Goal: Task Accomplishment & Management: Use online tool/utility

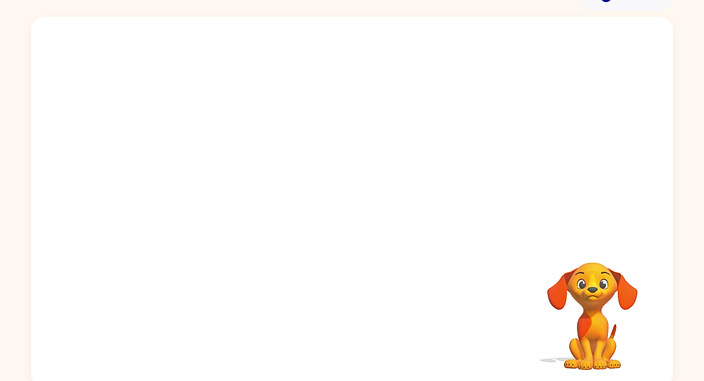
scroll to position [75, 0]
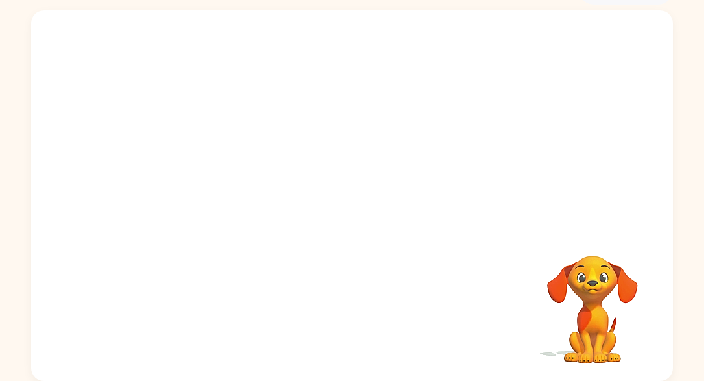
click at [307, 197] on div at bounding box center [352, 119] width 642 height 218
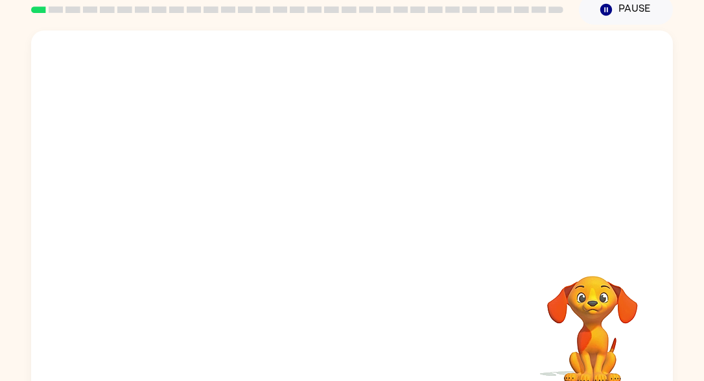
scroll to position [56, 0]
click at [442, 180] on video "Your browser must support playing .mp4 files to use Literably. Please try using…" at bounding box center [352, 138] width 642 height 218
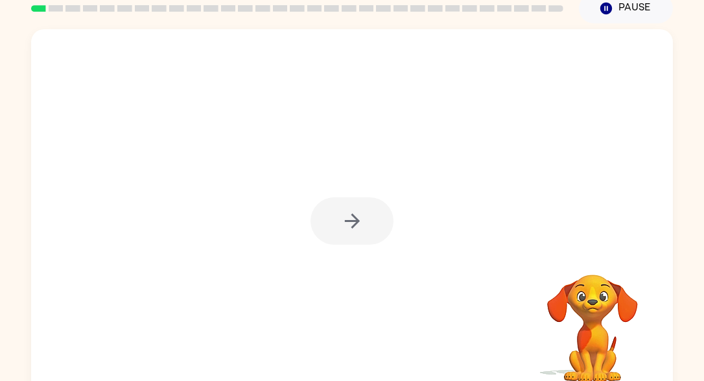
click at [365, 219] on div at bounding box center [352, 220] width 83 height 47
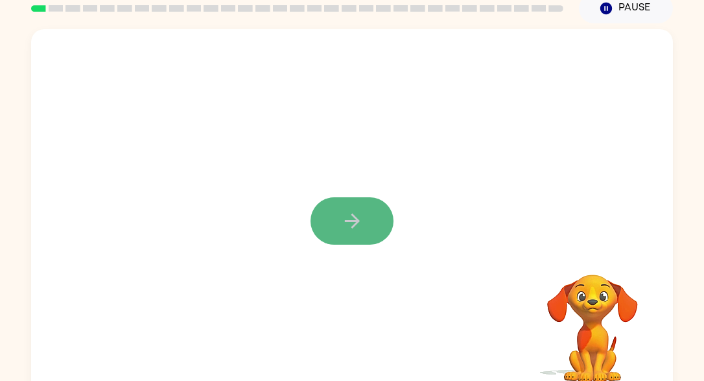
click at [343, 211] on icon "button" at bounding box center [352, 221] width 23 height 23
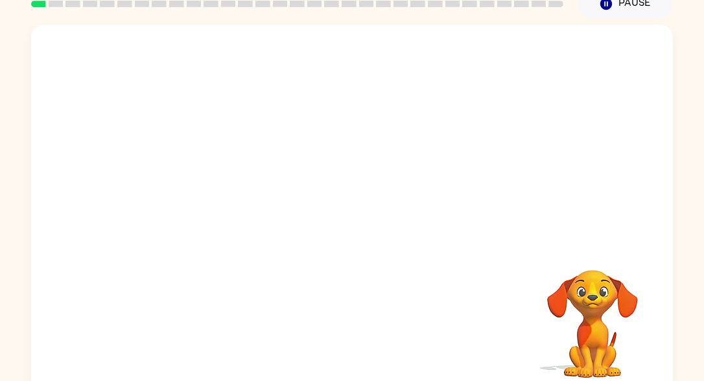
scroll to position [58, 0]
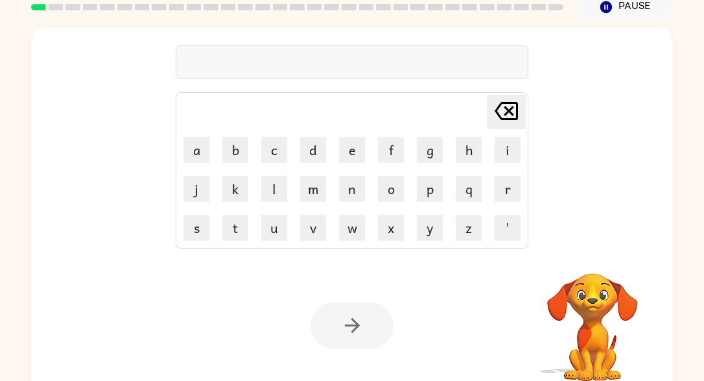
click at [373, 67] on div at bounding box center [352, 62] width 353 height 34
click at [373, 57] on div at bounding box center [352, 62] width 353 height 34
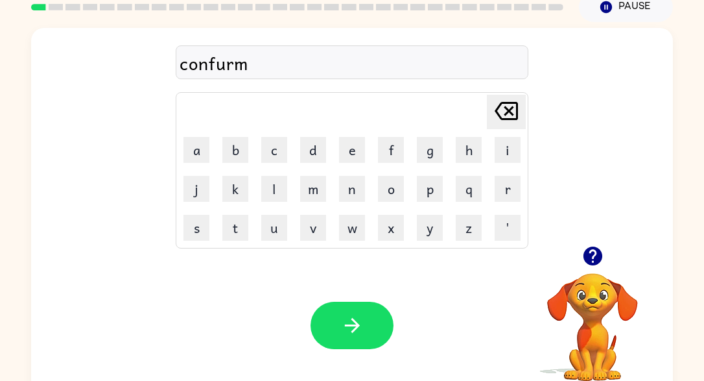
click at [223, 69] on div "confurm" at bounding box center [352, 62] width 345 height 27
click at [223, 64] on div "confurm" at bounding box center [352, 62] width 345 height 27
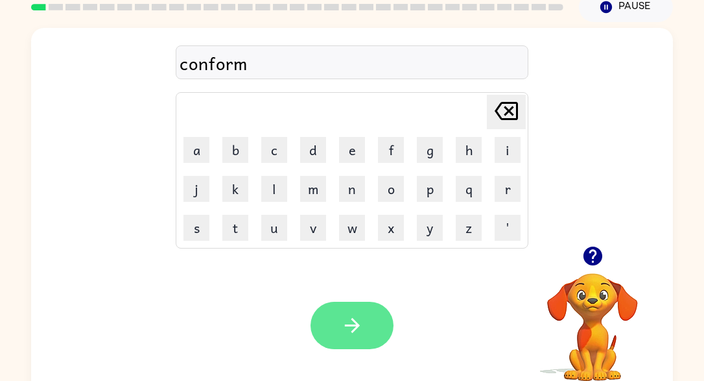
click at [325, 319] on button "button" at bounding box center [352, 325] width 83 height 47
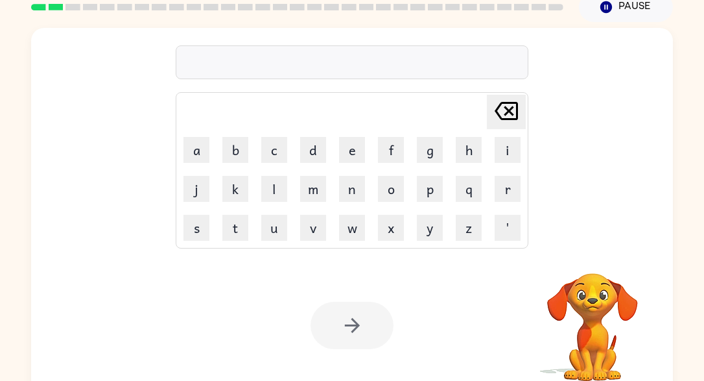
click at [298, 61] on div at bounding box center [352, 62] width 353 height 34
click at [283, 56] on div at bounding box center [352, 62] width 353 height 34
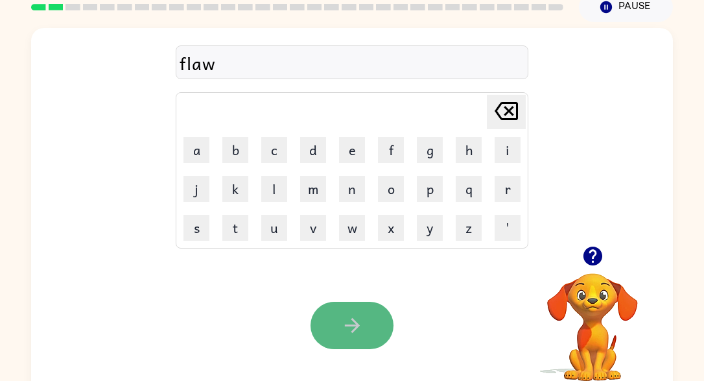
click at [348, 317] on icon "button" at bounding box center [352, 325] width 23 height 23
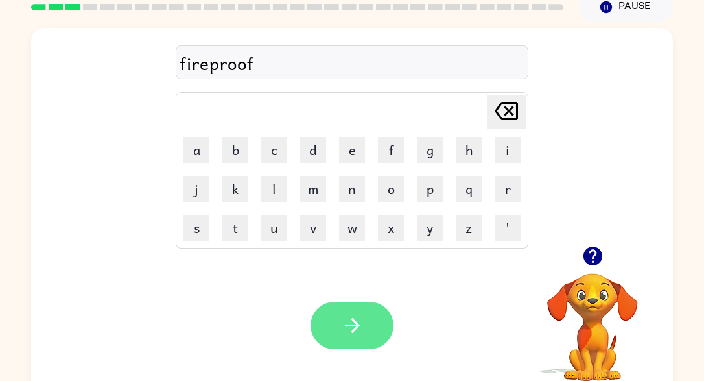
click at [354, 333] on icon "button" at bounding box center [352, 325] width 23 height 23
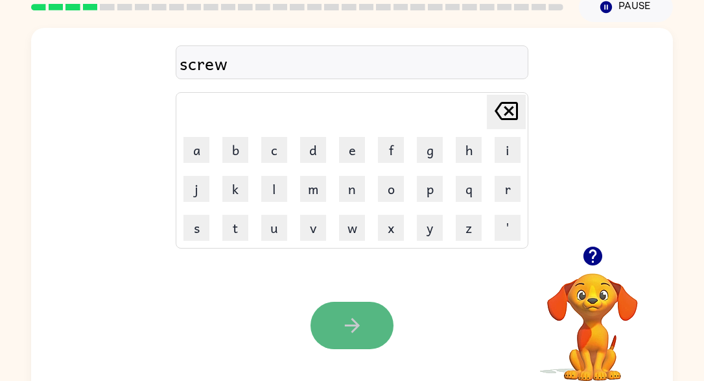
click at [360, 331] on icon "button" at bounding box center [352, 325] width 23 height 23
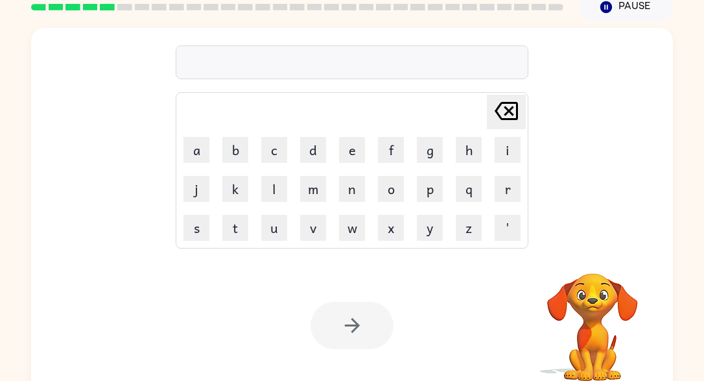
click at [414, 67] on div at bounding box center [352, 62] width 353 height 34
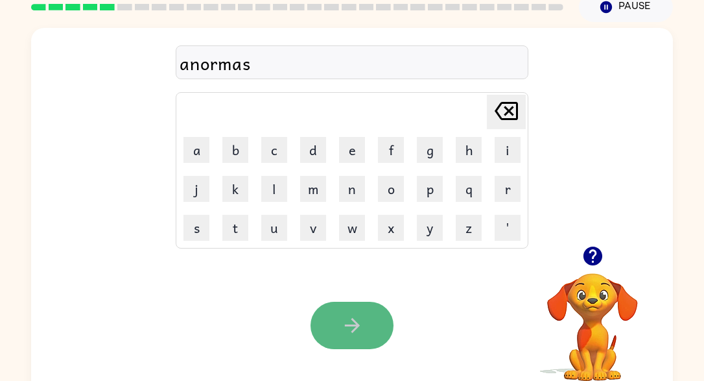
click at [342, 309] on button "button" at bounding box center [352, 325] width 83 height 47
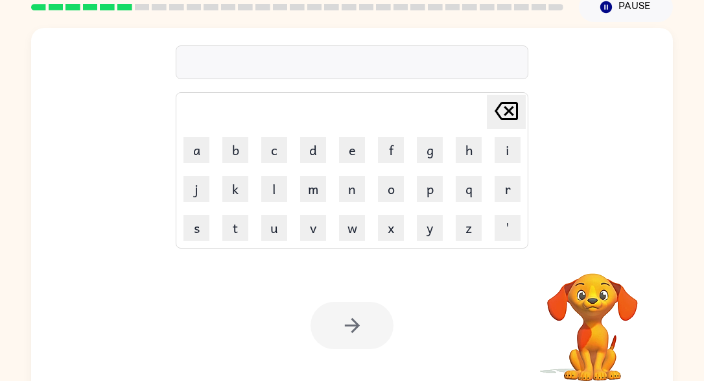
click at [584, 276] on video "Your browser must support playing .mp4 files to use Literably. Please try using…" at bounding box center [593, 318] width 130 height 130
click at [117, 3] on div at bounding box center [297, 6] width 548 height 45
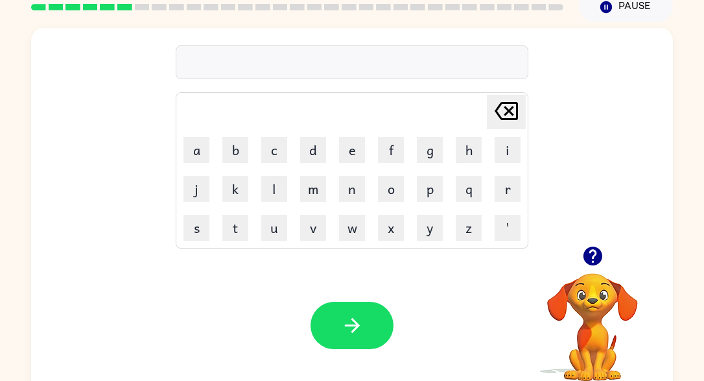
click at [602, 258] on icon "button" at bounding box center [593, 256] width 23 height 23
click at [391, 69] on div at bounding box center [352, 62] width 353 height 34
click at [387, 51] on div at bounding box center [352, 62] width 353 height 34
click at [387, 60] on div at bounding box center [352, 62] width 353 height 34
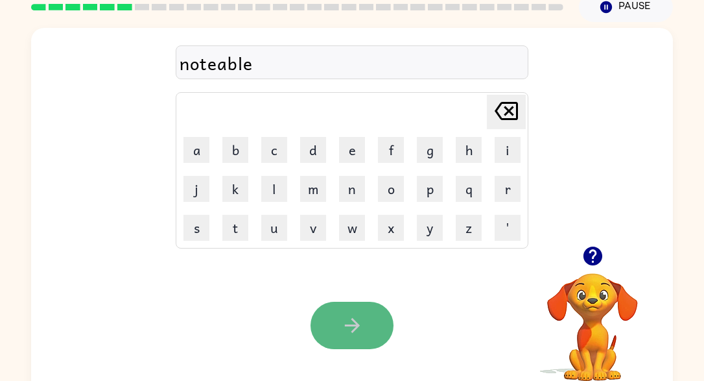
click at [355, 324] on icon "button" at bounding box center [352, 325] width 23 height 23
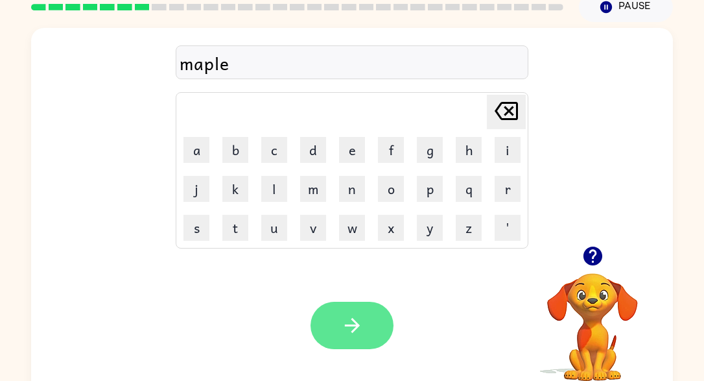
click at [372, 307] on button "button" at bounding box center [352, 325] width 83 height 47
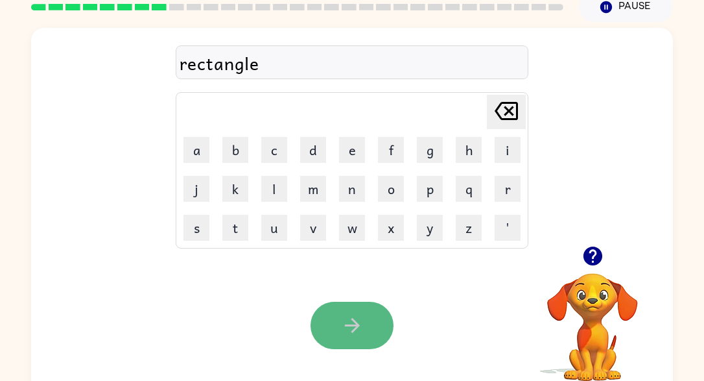
click at [355, 318] on icon "button" at bounding box center [352, 325] width 23 height 23
click at [346, 320] on icon "button" at bounding box center [352, 325] width 23 height 23
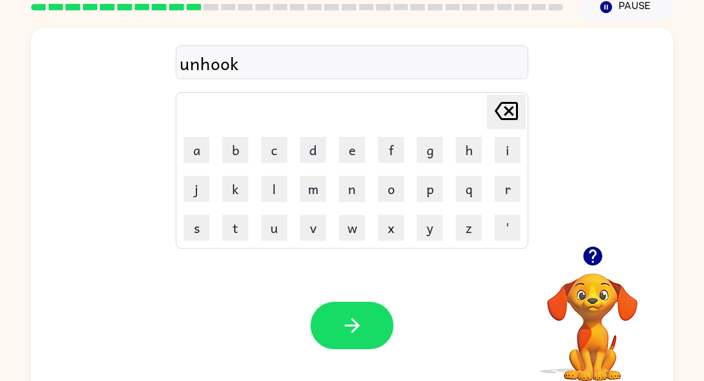
click at [198, 66] on div "unhook" at bounding box center [352, 62] width 345 height 27
click at [199, 62] on div "unhook" at bounding box center [352, 62] width 345 height 27
click at [360, 358] on div "Your browser must support playing .mp4 files to use Literably. Please try using…" at bounding box center [352, 325] width 642 height 146
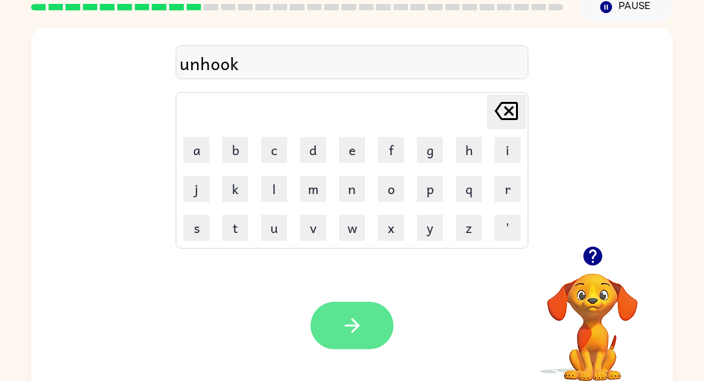
click at [357, 315] on icon "button" at bounding box center [352, 325] width 23 height 23
click at [367, 319] on button "button" at bounding box center [352, 325] width 83 height 47
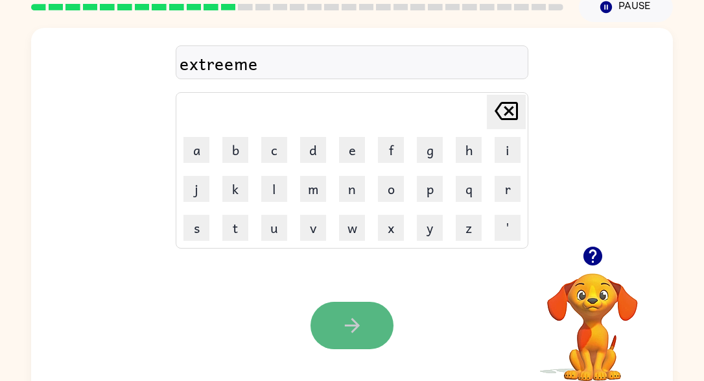
click at [363, 331] on icon "button" at bounding box center [352, 325] width 23 height 23
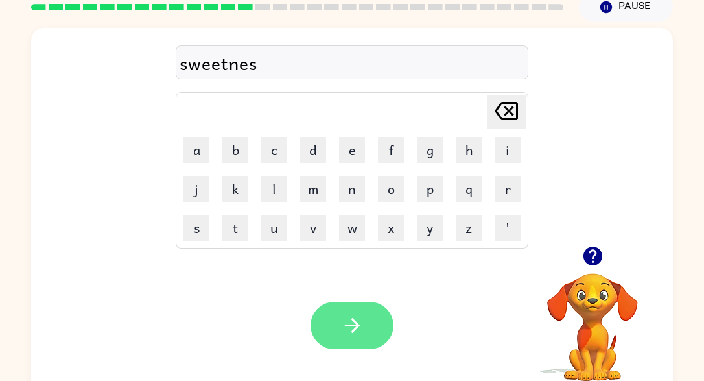
click at [363, 330] on button "button" at bounding box center [352, 325] width 83 height 47
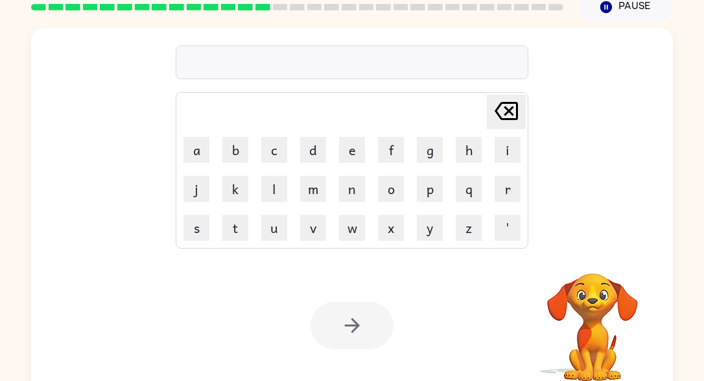
click at [262, 6] on rect at bounding box center [263, 7] width 15 height 6
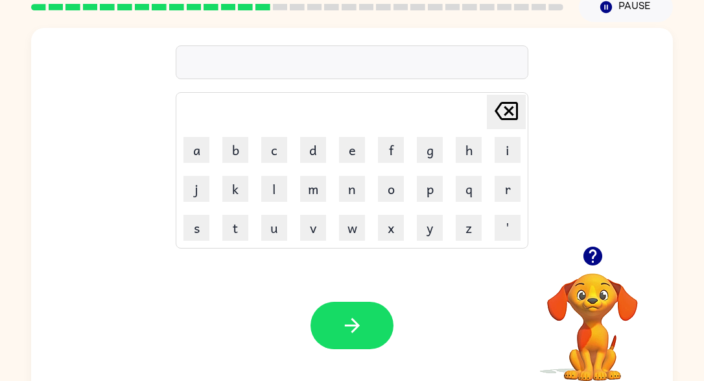
click at [173, 125] on div "Delete Delete last character input a b c d e f g h i j k l m n o p q r s t u v …" at bounding box center [352, 137] width 642 height 218
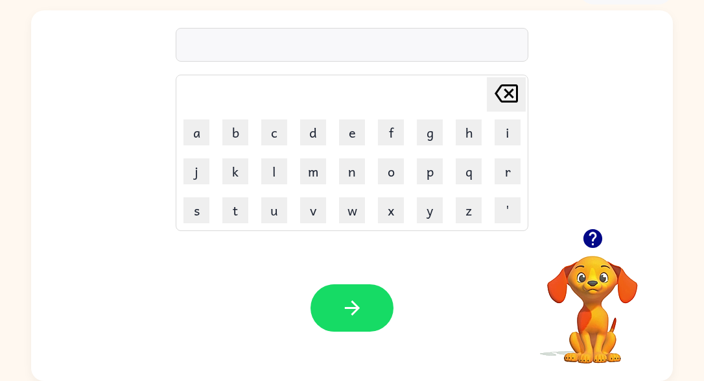
scroll to position [75, 0]
click at [591, 241] on icon "button" at bounding box center [592, 238] width 19 height 19
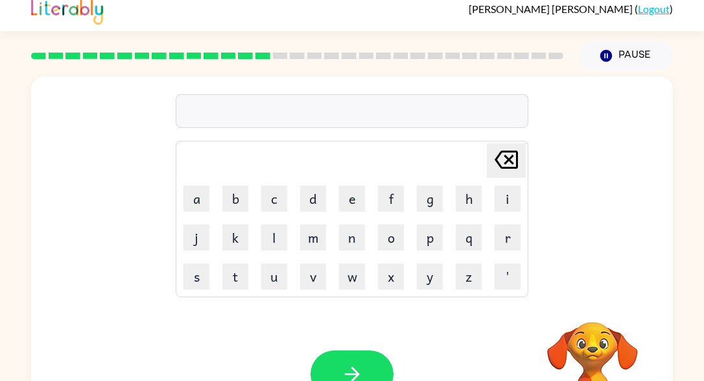
scroll to position [13, 0]
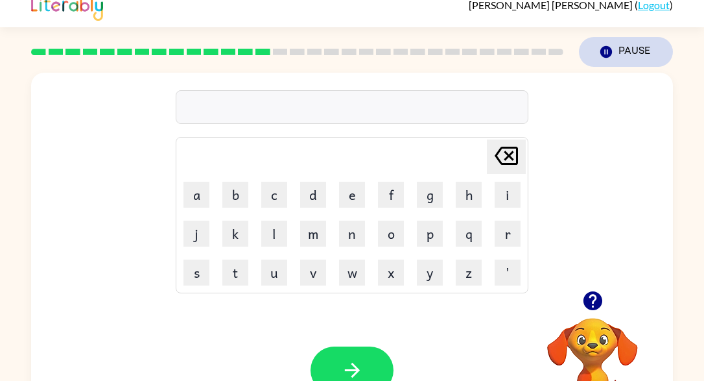
click at [623, 49] on button "Pause Pause" at bounding box center [626, 52] width 94 height 30
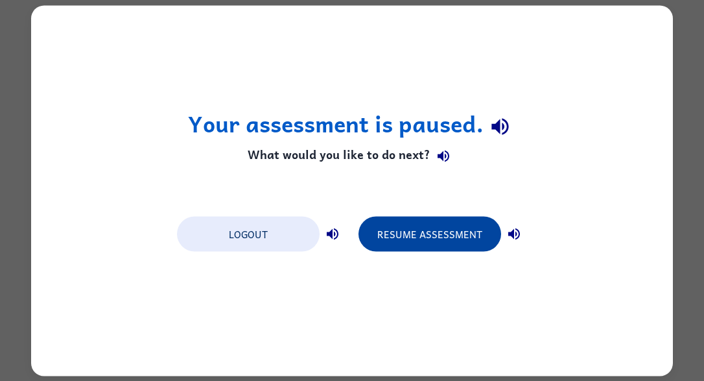
click at [408, 243] on button "Resume Assessment" at bounding box center [430, 233] width 143 height 35
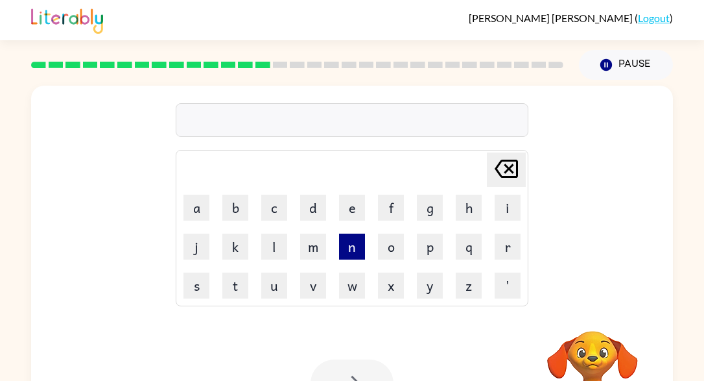
scroll to position [75, 0]
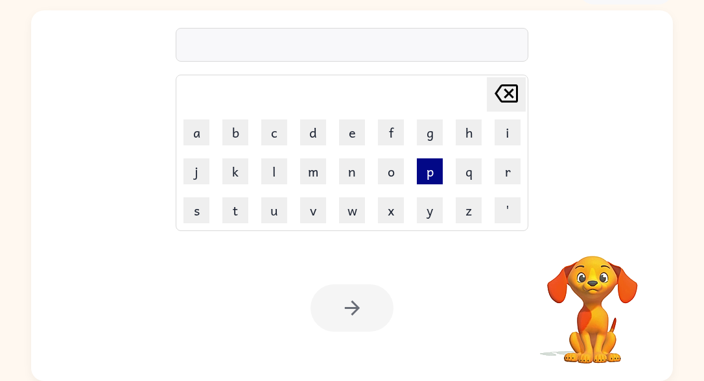
click at [434, 169] on button "p" at bounding box center [430, 171] width 26 height 26
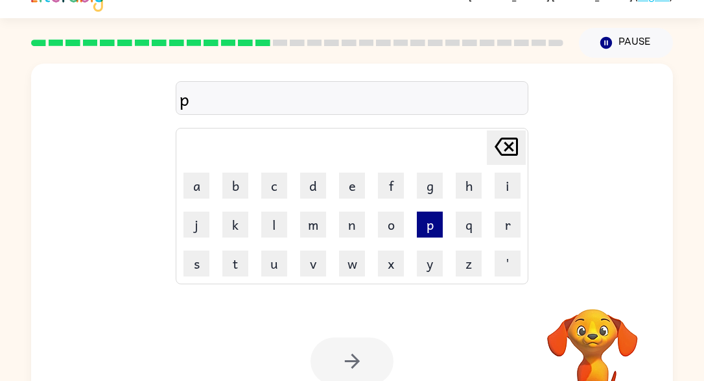
scroll to position [21, 0]
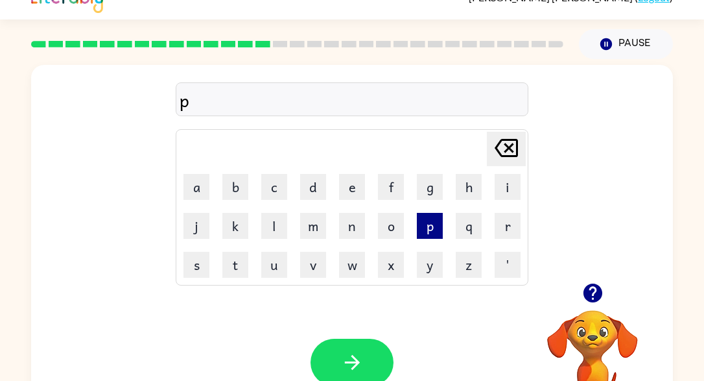
type button "p"
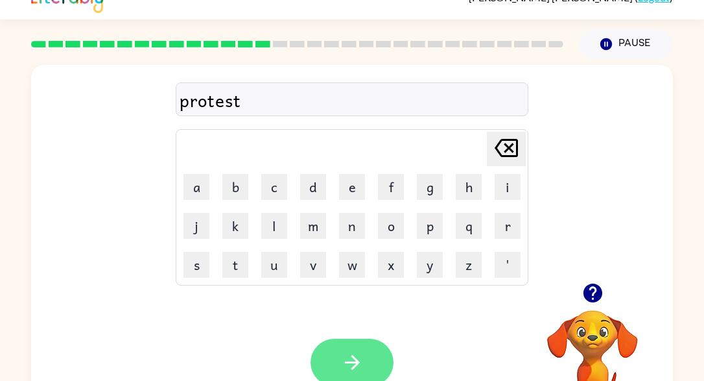
click at [368, 378] on button "button" at bounding box center [352, 362] width 83 height 47
click at [346, 367] on icon "button" at bounding box center [352, 362] width 23 height 23
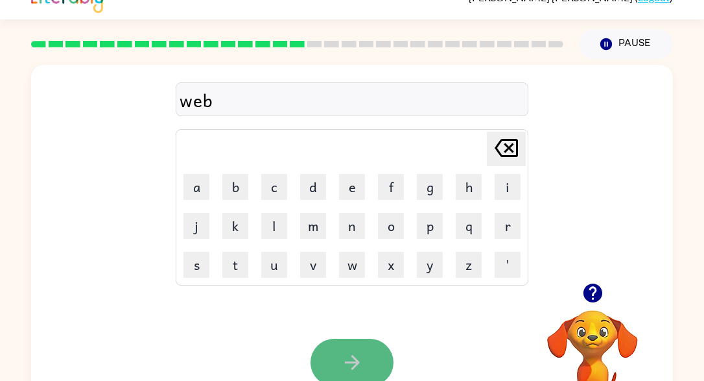
click at [343, 369] on icon "button" at bounding box center [352, 362] width 23 height 23
click at [355, 351] on icon "button" at bounding box center [352, 362] width 23 height 23
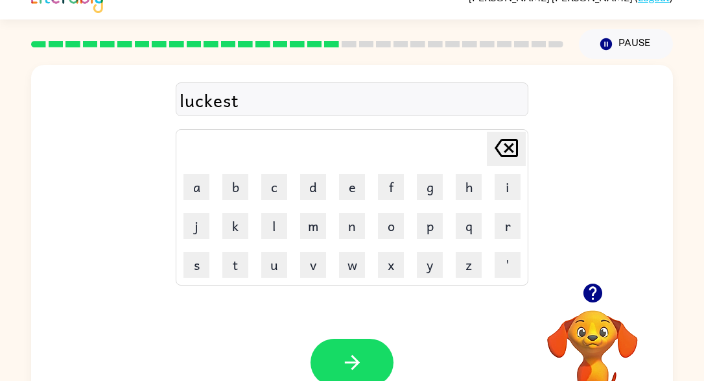
click at [355, 351] on icon "button" at bounding box center [352, 362] width 23 height 23
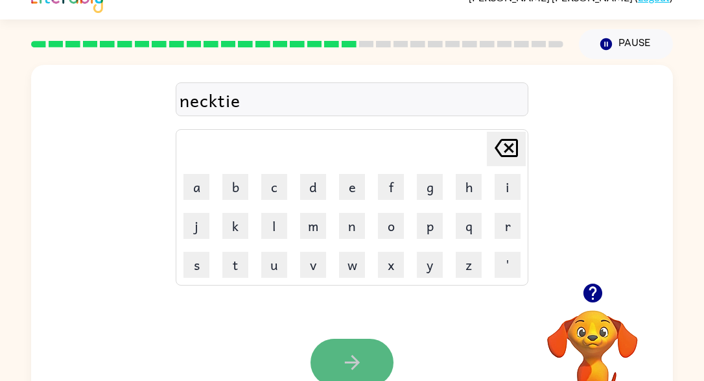
click at [372, 355] on button "button" at bounding box center [352, 362] width 83 height 47
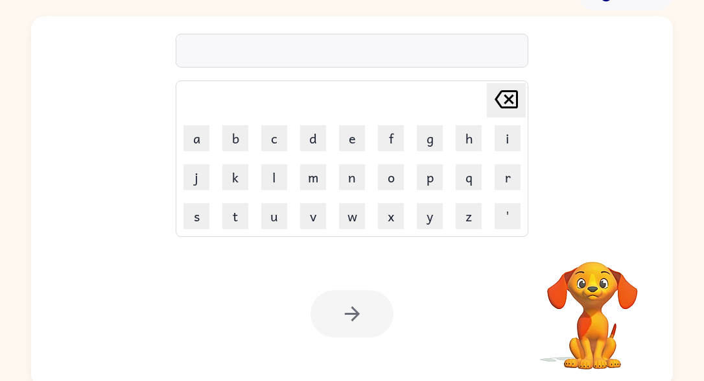
scroll to position [75, 0]
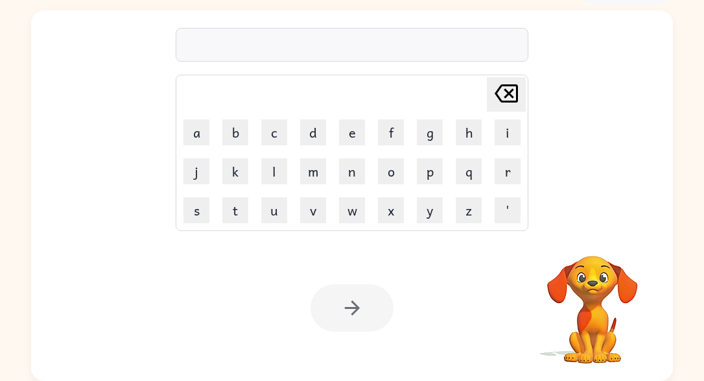
click at [287, 31] on div at bounding box center [352, 45] width 353 height 34
click at [267, 65] on div "Delete Delete last character input a b c d e f g h i j k l m n o p q r s t u v …" at bounding box center [352, 119] width 353 height 223
click at [268, 34] on div at bounding box center [352, 45] width 353 height 34
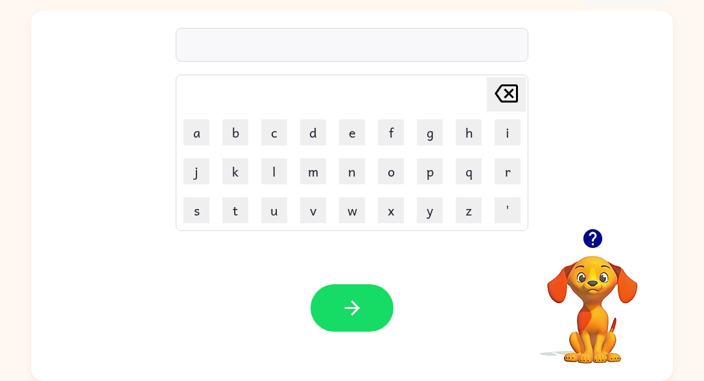
click at [268, 34] on div at bounding box center [352, 45] width 353 height 34
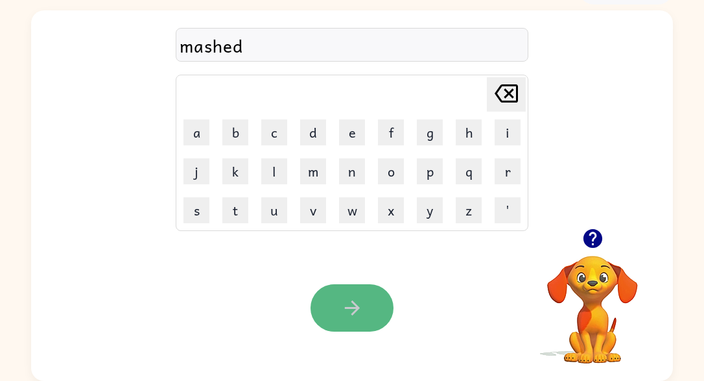
click at [361, 316] on icon "button" at bounding box center [352, 307] width 23 height 23
click at [363, 319] on button "button" at bounding box center [352, 307] width 83 height 47
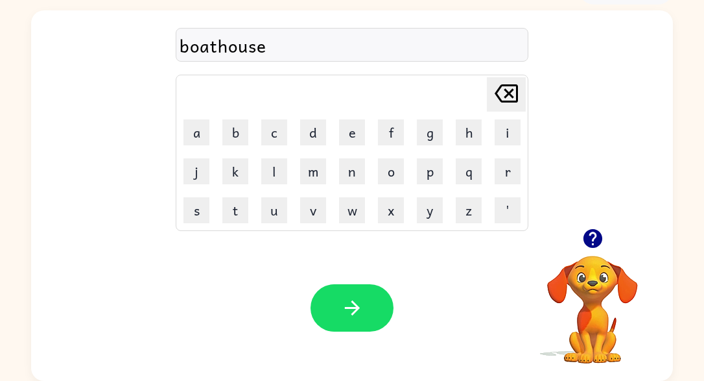
click at [363, 319] on button "button" at bounding box center [352, 307] width 83 height 47
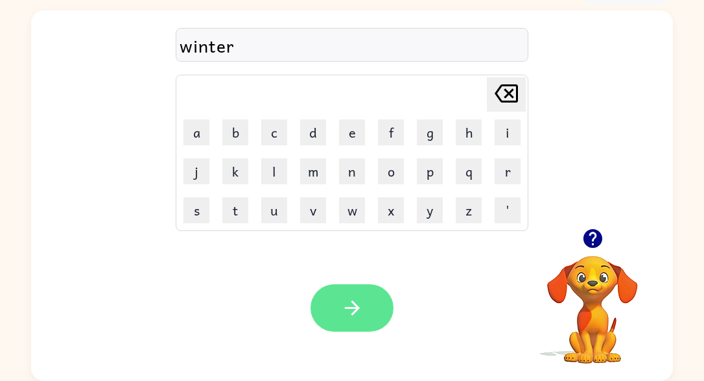
click at [357, 299] on icon "button" at bounding box center [352, 307] width 23 height 23
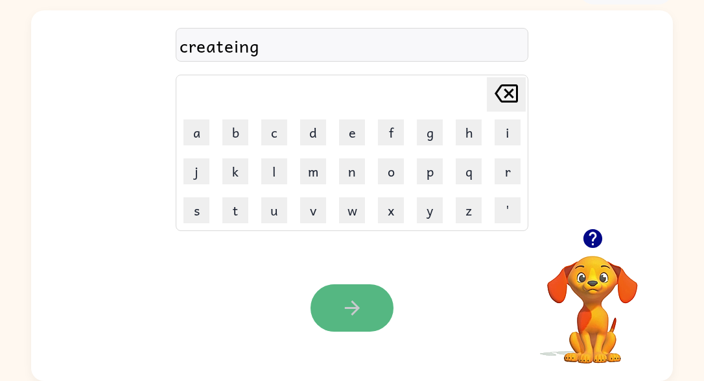
click at [361, 309] on icon "button" at bounding box center [352, 307] width 23 height 23
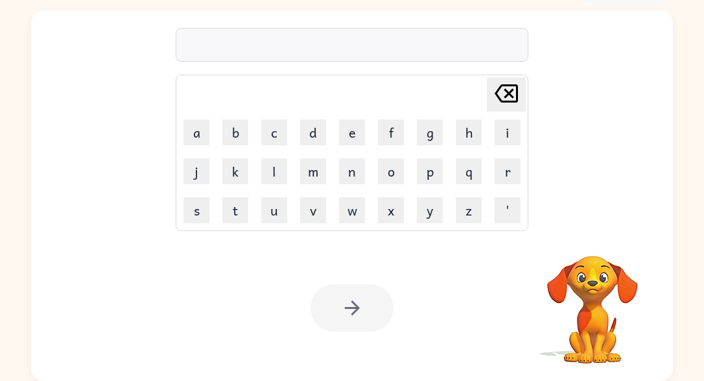
click at [359, 310] on div at bounding box center [352, 307] width 83 height 47
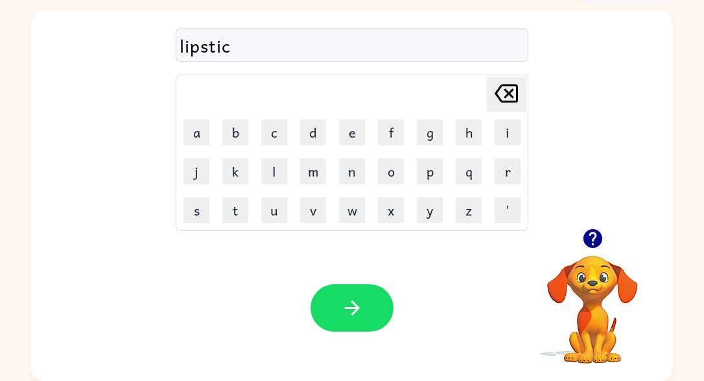
click at [300, 46] on div "lipstic" at bounding box center [352, 45] width 345 height 27
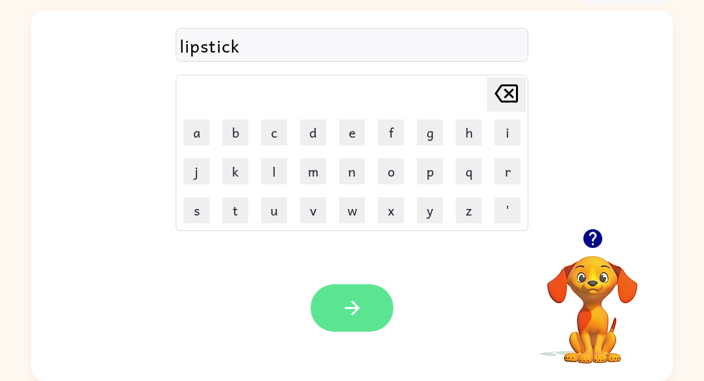
click at [370, 307] on button "button" at bounding box center [352, 307] width 83 height 47
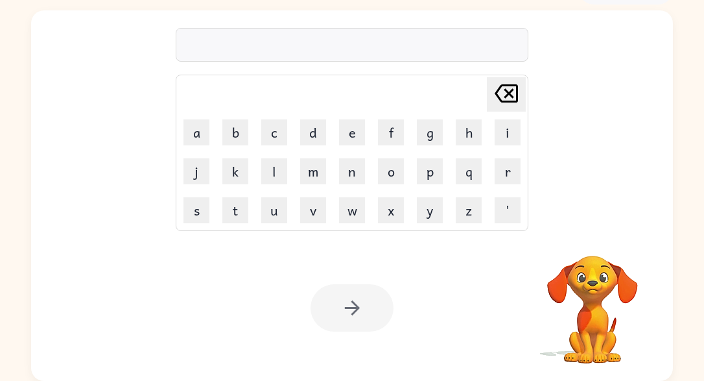
click at [359, 60] on div at bounding box center [352, 45] width 353 height 34
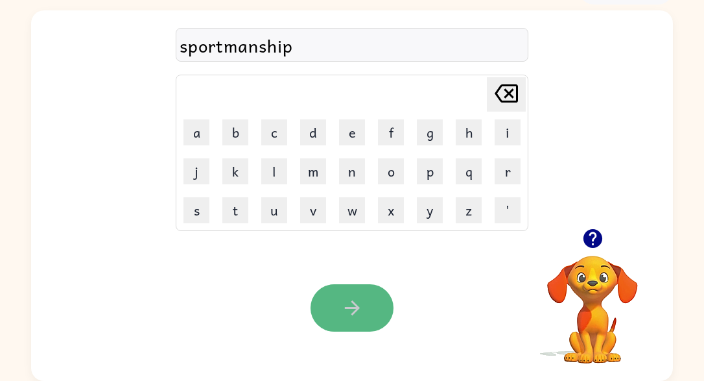
click at [366, 312] on button "button" at bounding box center [352, 307] width 83 height 47
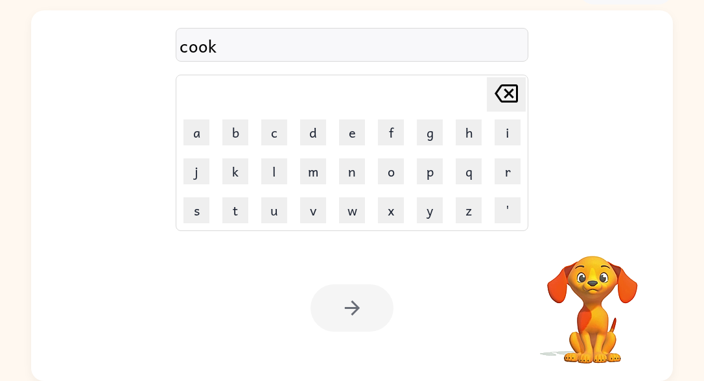
click at [363, 304] on div at bounding box center [352, 307] width 83 height 47
click at [352, 302] on div at bounding box center [352, 307] width 83 height 47
click at [352, 304] on div at bounding box center [352, 307] width 83 height 47
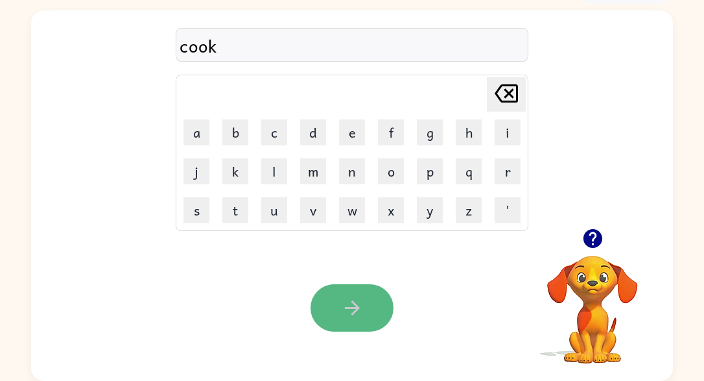
click at [352, 303] on icon "button" at bounding box center [352, 307] width 23 height 23
click at [357, 306] on icon "button" at bounding box center [351, 307] width 15 height 15
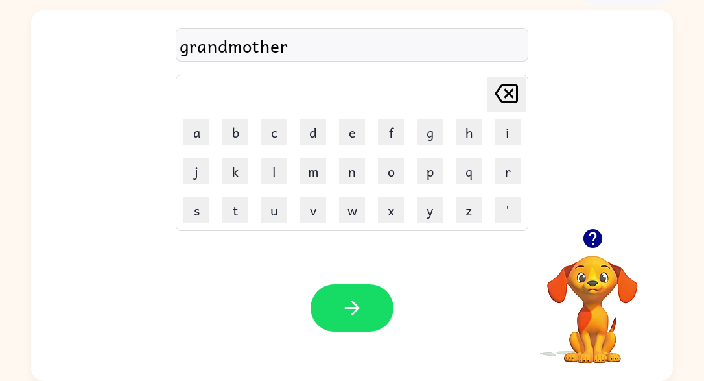
click at [383, 267] on div "Your browser must support playing .mp4 files to use Literably. Please try using…" at bounding box center [352, 308] width 642 height 146
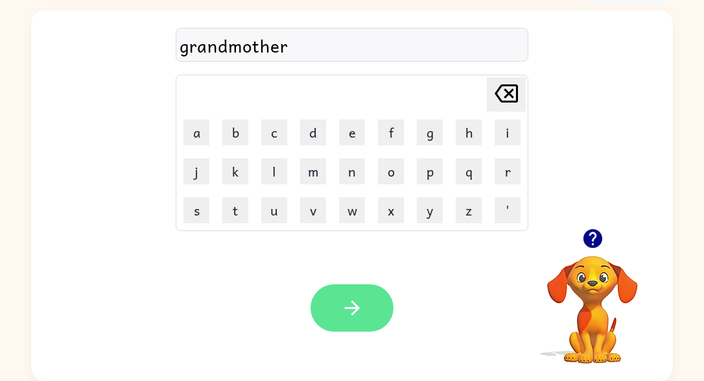
click at [373, 307] on button "button" at bounding box center [352, 307] width 83 height 47
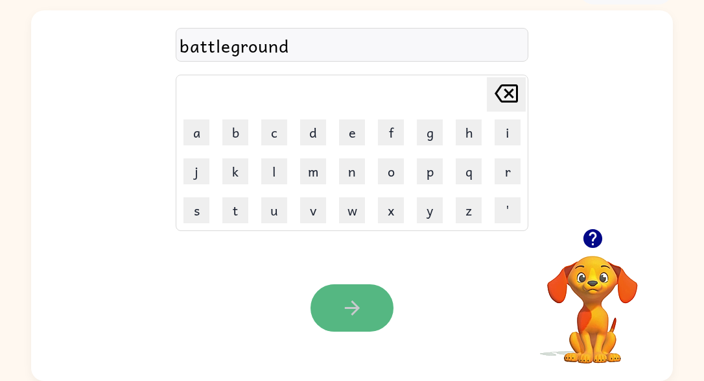
click at [353, 314] on icon "button" at bounding box center [351, 307] width 15 height 15
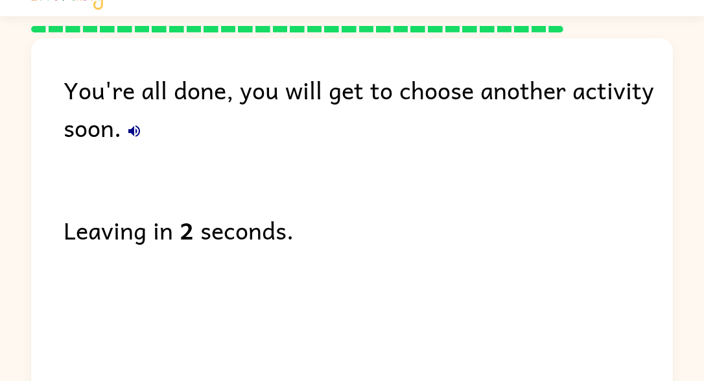
scroll to position [23, 0]
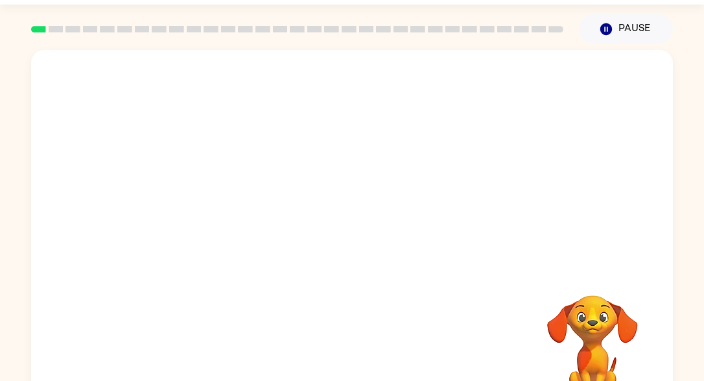
scroll to position [30, 0]
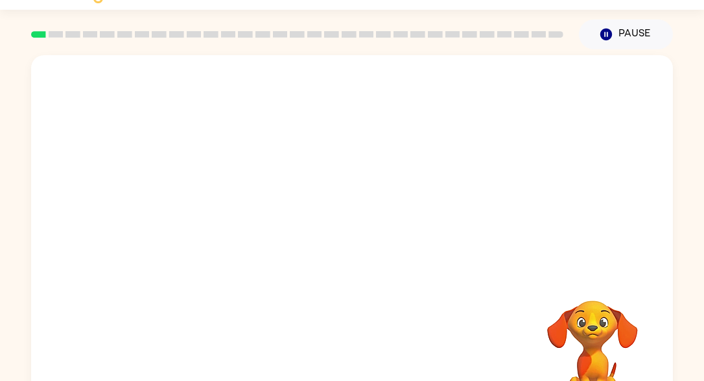
click at [202, 220] on video "Your browser must support playing .mp4 files to use Literably. Please try using…" at bounding box center [352, 164] width 642 height 218
click at [394, 204] on video "Your browser must support playing .mp4 files to use Literably. Please try using…" at bounding box center [352, 164] width 642 height 218
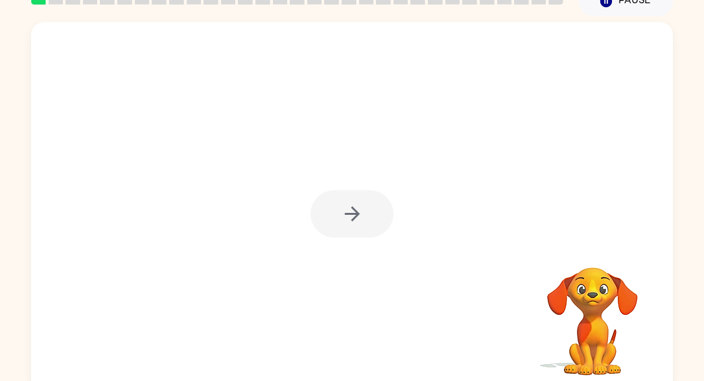
scroll to position [62, 0]
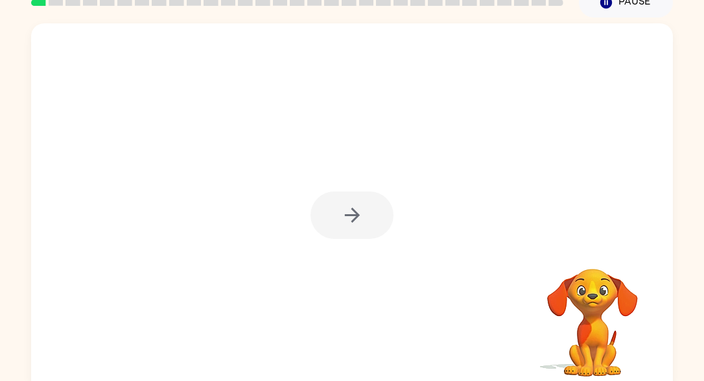
click at [359, 208] on div at bounding box center [352, 214] width 83 height 47
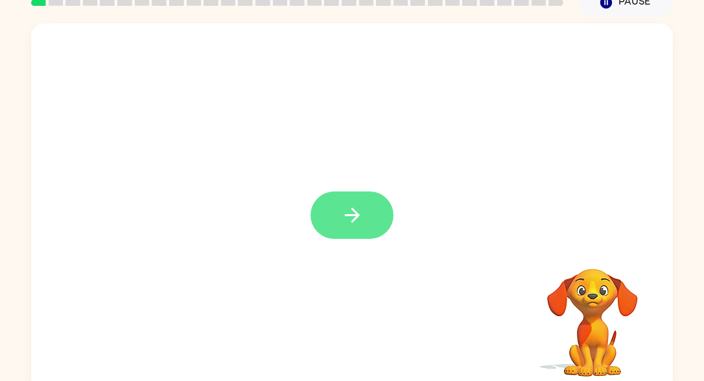
click at [360, 209] on icon "button" at bounding box center [352, 215] width 23 height 23
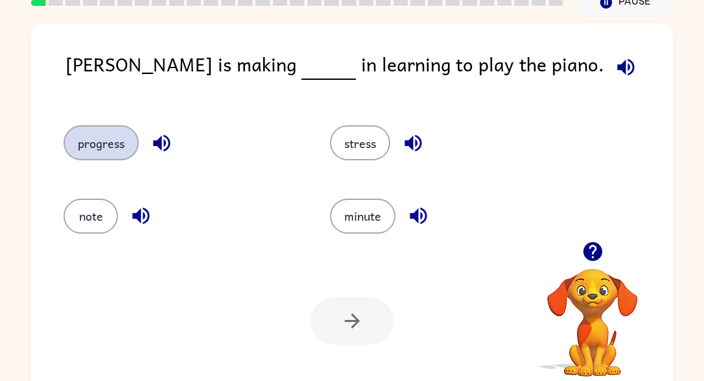
click at [114, 150] on button "progress" at bounding box center [101, 142] width 75 height 35
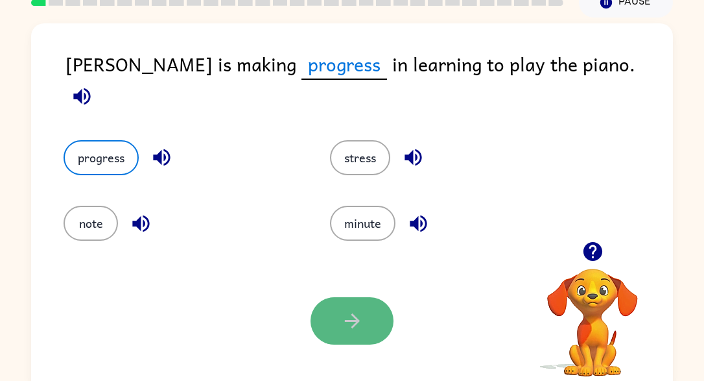
click at [345, 343] on button "button" at bounding box center [352, 320] width 83 height 47
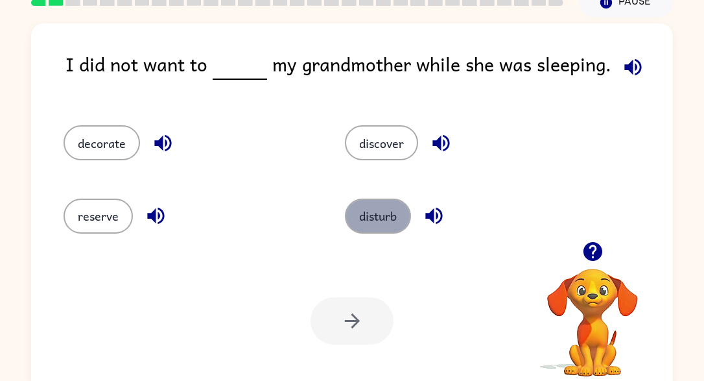
click at [387, 215] on button "disturb" at bounding box center [378, 216] width 66 height 35
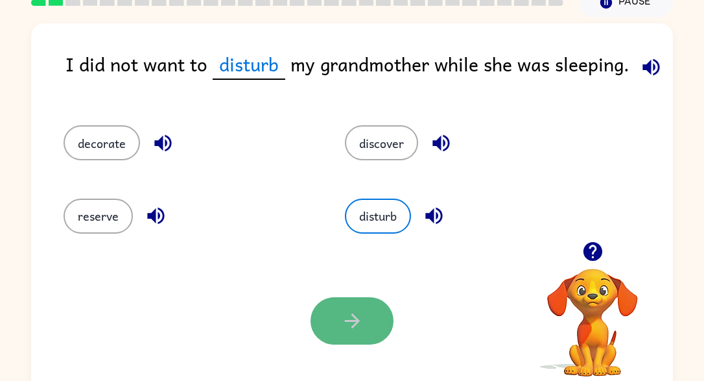
click at [361, 307] on button "button" at bounding box center [352, 320] width 83 height 47
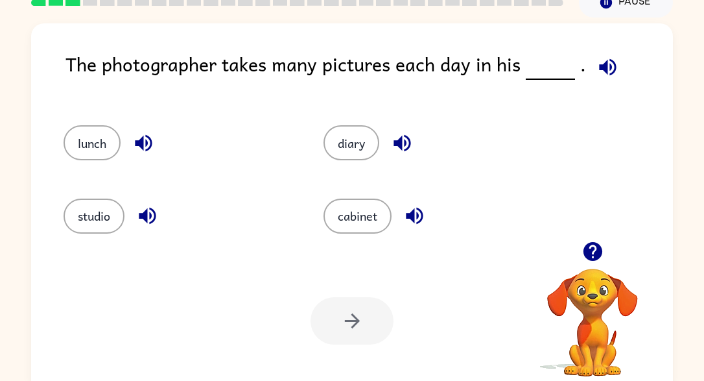
scroll to position [55, 0]
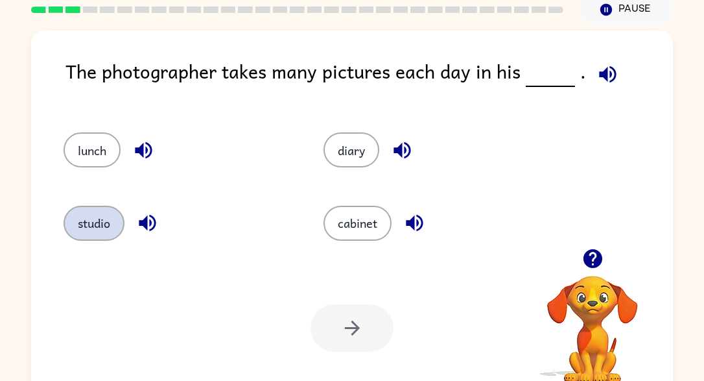
click at [116, 219] on button "studio" at bounding box center [94, 223] width 61 height 35
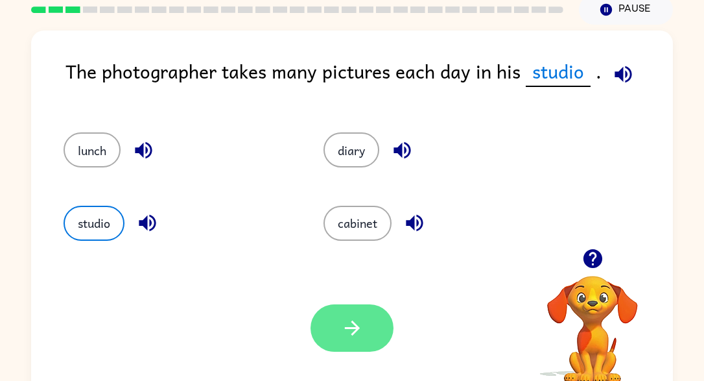
click at [343, 341] on button "button" at bounding box center [352, 327] width 83 height 47
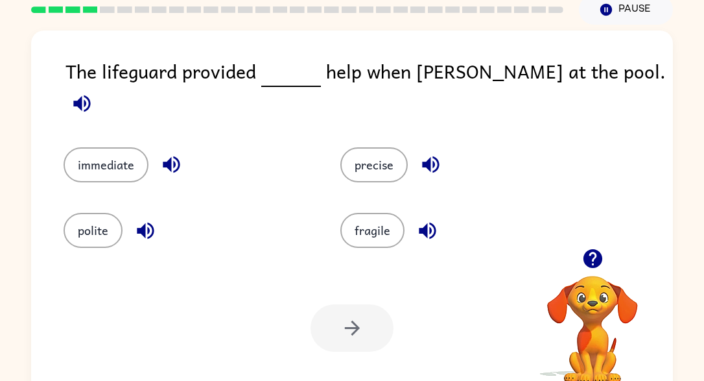
click at [600, 252] on icon "button" at bounding box center [592, 258] width 19 height 19
click at [126, 147] on button "immediate" at bounding box center [106, 164] width 85 height 35
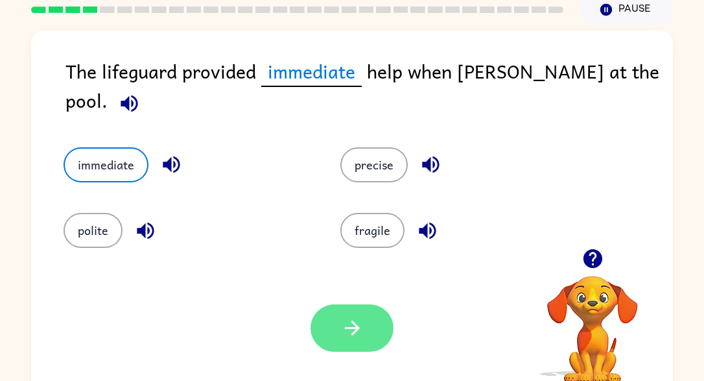
click at [356, 333] on icon "button" at bounding box center [352, 328] width 23 height 23
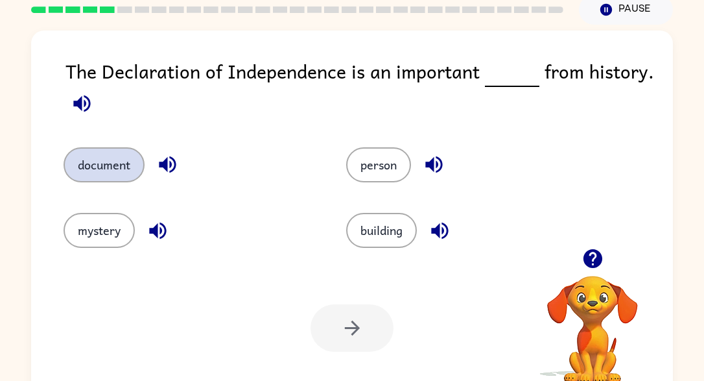
click at [90, 164] on button "document" at bounding box center [104, 164] width 81 height 35
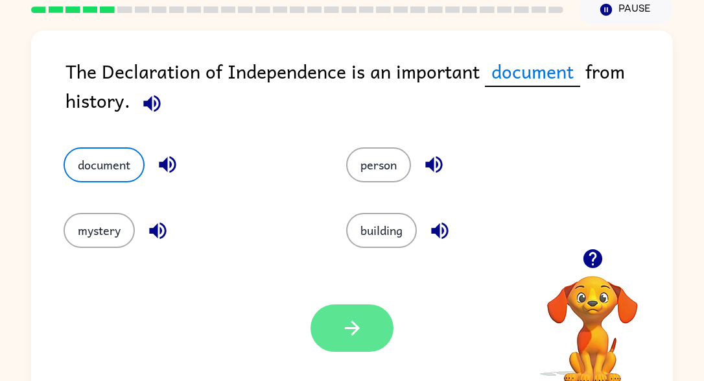
click at [351, 312] on button "button" at bounding box center [352, 327] width 83 height 47
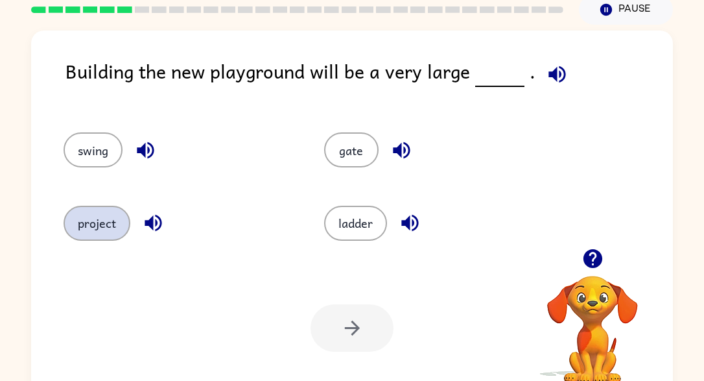
click at [117, 230] on button "project" at bounding box center [97, 223] width 67 height 35
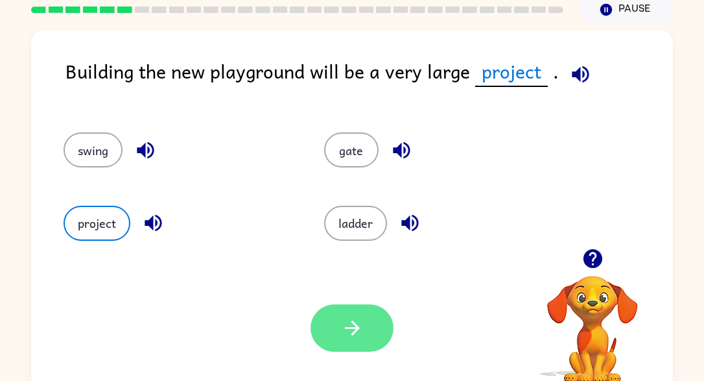
click at [379, 344] on button "button" at bounding box center [352, 327] width 83 height 47
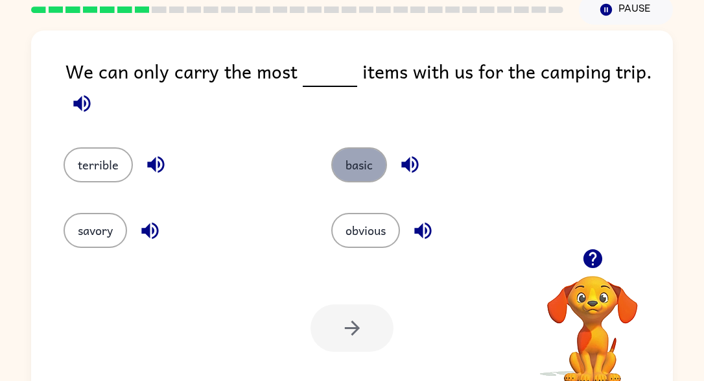
click at [346, 154] on button "basic" at bounding box center [359, 164] width 56 height 35
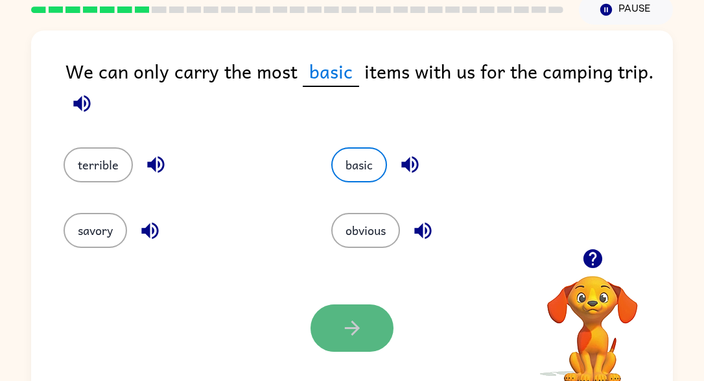
click at [320, 334] on button "button" at bounding box center [352, 327] width 83 height 47
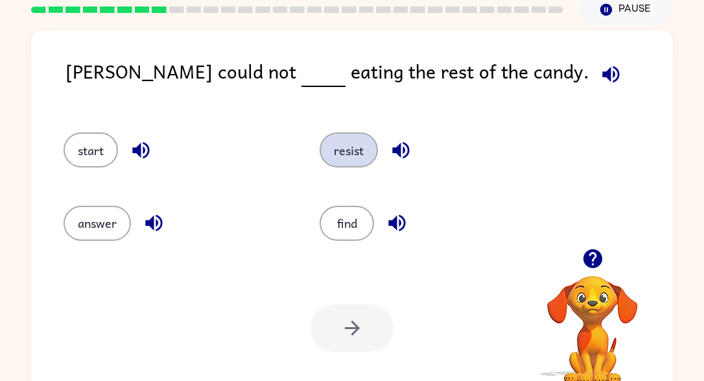
click at [348, 150] on button "resist" at bounding box center [349, 149] width 58 height 35
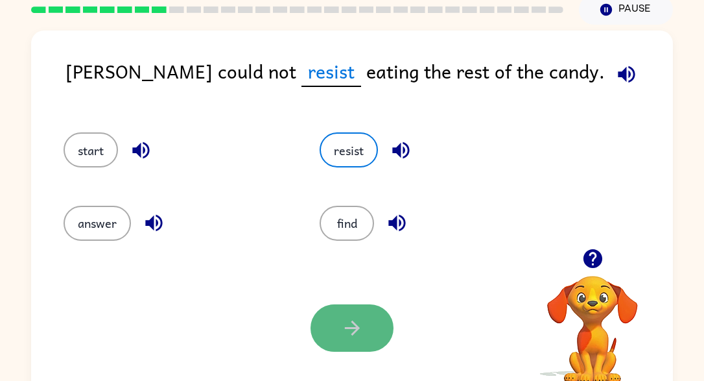
click at [371, 314] on button "button" at bounding box center [352, 327] width 83 height 47
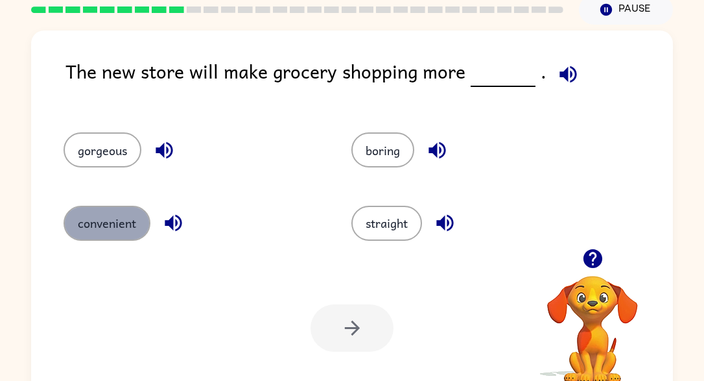
click at [134, 208] on button "convenient" at bounding box center [107, 223] width 87 height 35
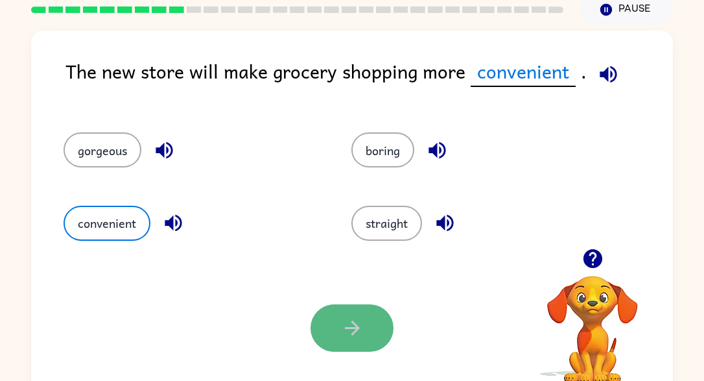
click at [337, 307] on button "button" at bounding box center [352, 327] width 83 height 47
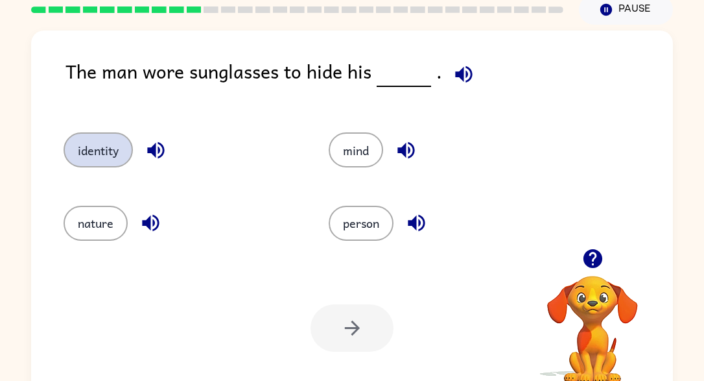
click at [108, 152] on button "identity" at bounding box center [98, 149] width 69 height 35
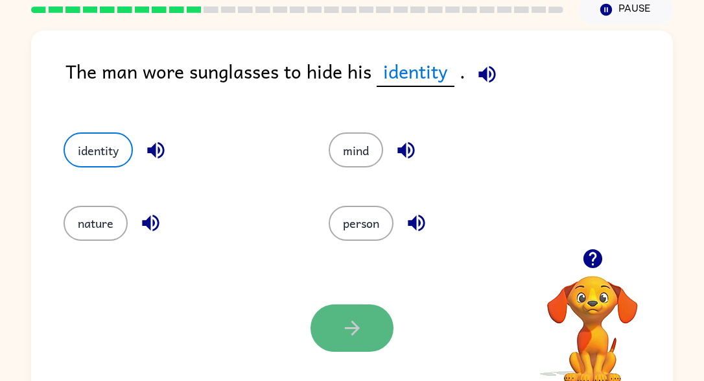
click at [345, 335] on icon "button" at bounding box center [352, 328] width 23 height 23
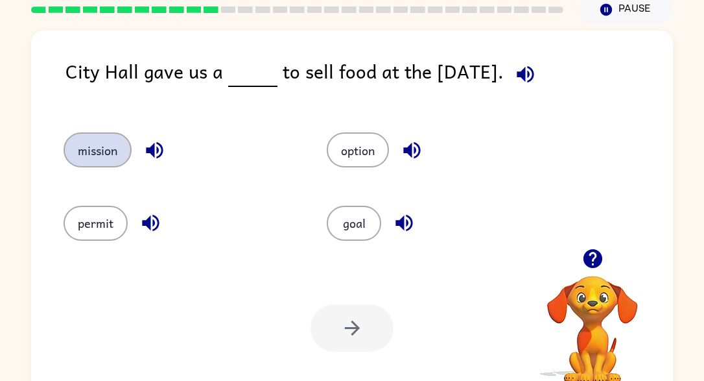
click at [108, 147] on button "mission" at bounding box center [98, 149] width 68 height 35
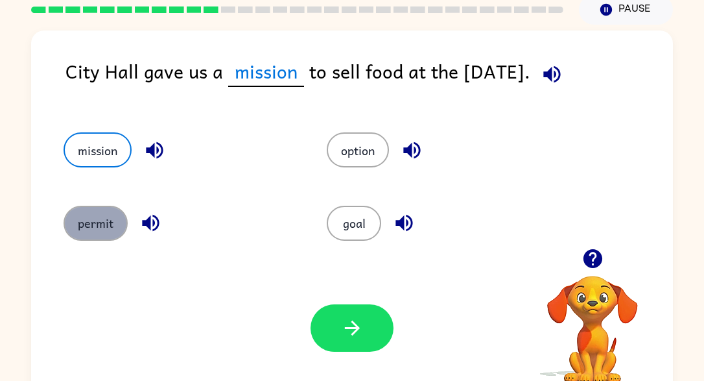
click at [73, 221] on button "permit" at bounding box center [96, 223] width 64 height 35
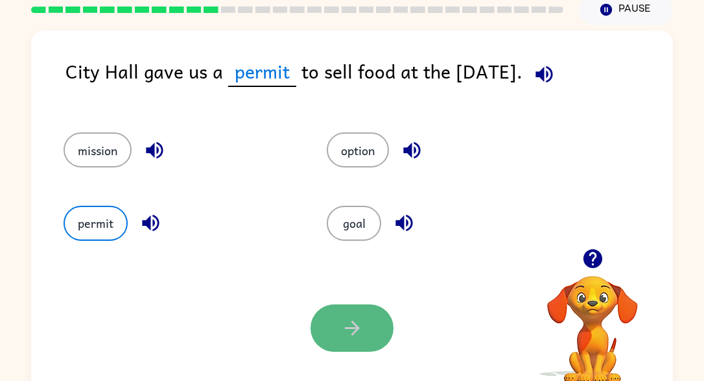
click at [340, 335] on button "button" at bounding box center [352, 327] width 83 height 47
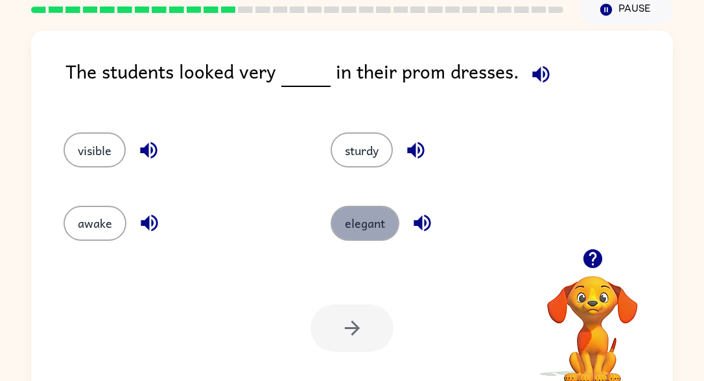
click at [376, 221] on button "elegant" at bounding box center [365, 223] width 69 height 35
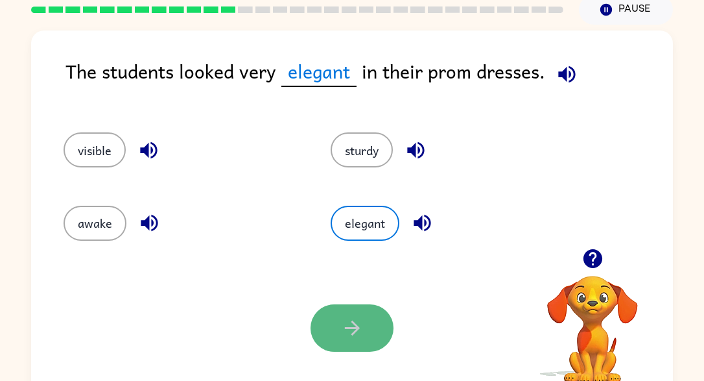
click at [379, 343] on button "button" at bounding box center [352, 327] width 83 height 47
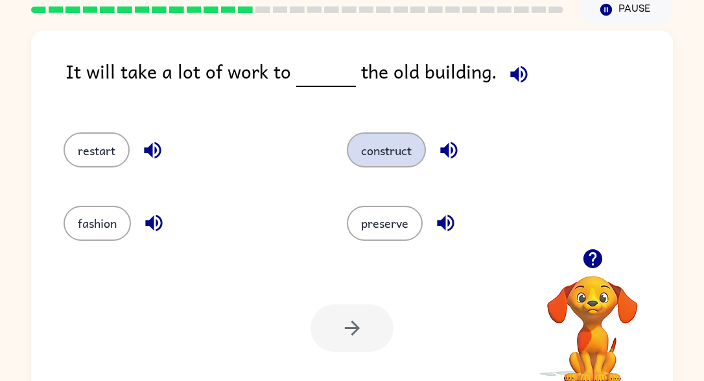
click at [383, 166] on button "construct" at bounding box center [386, 149] width 79 height 35
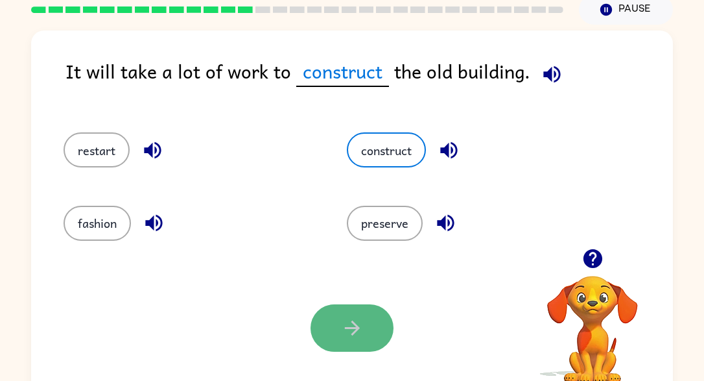
click at [372, 322] on button "button" at bounding box center [352, 327] width 83 height 47
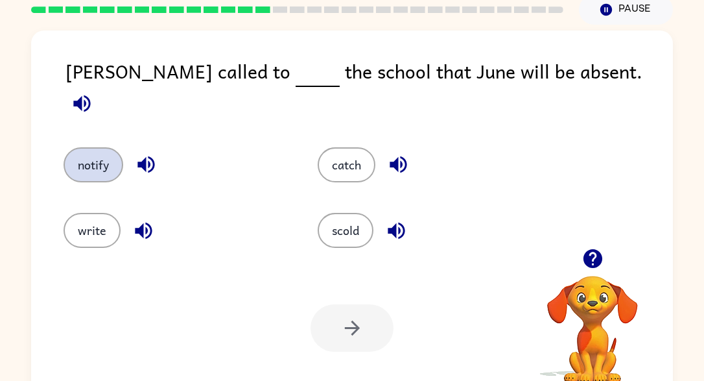
click at [74, 147] on button "notify" at bounding box center [94, 164] width 60 height 35
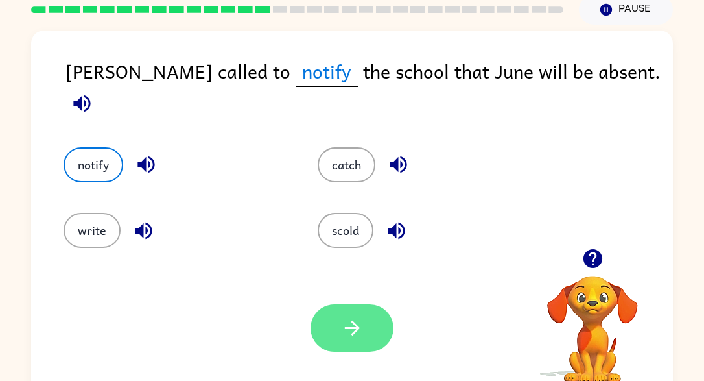
click at [328, 335] on button "button" at bounding box center [352, 327] width 83 height 47
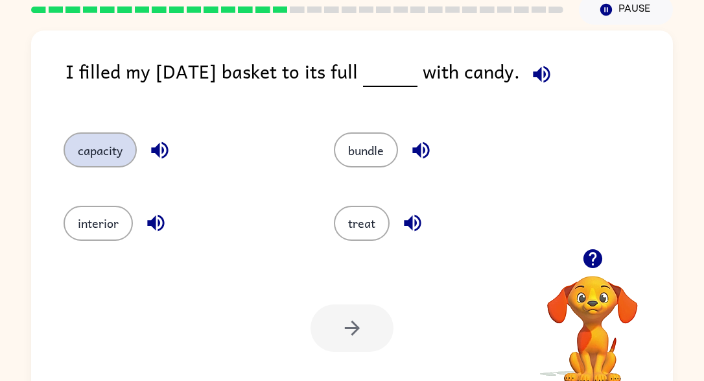
click at [103, 152] on button "capacity" at bounding box center [100, 149] width 73 height 35
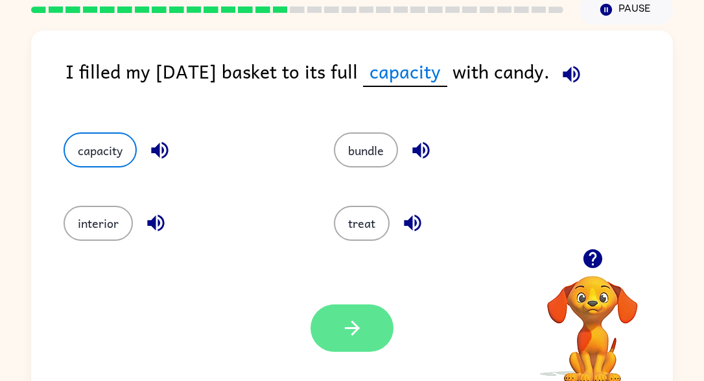
click at [352, 324] on icon "button" at bounding box center [352, 328] width 23 height 23
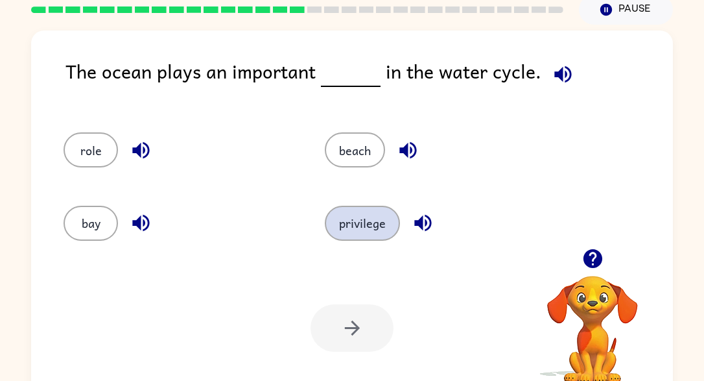
click at [350, 229] on button "privilege" at bounding box center [362, 223] width 75 height 35
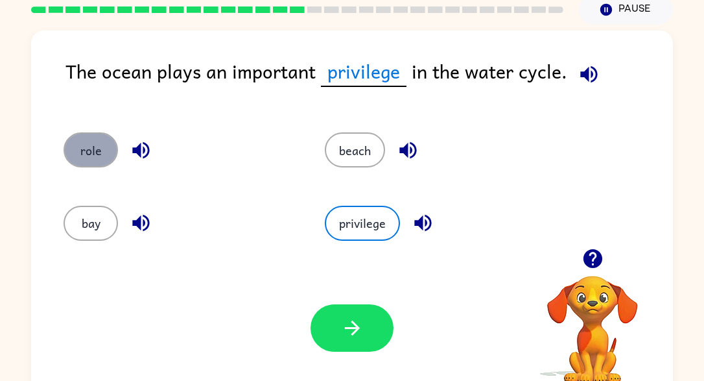
click at [91, 156] on button "role" at bounding box center [91, 149] width 54 height 35
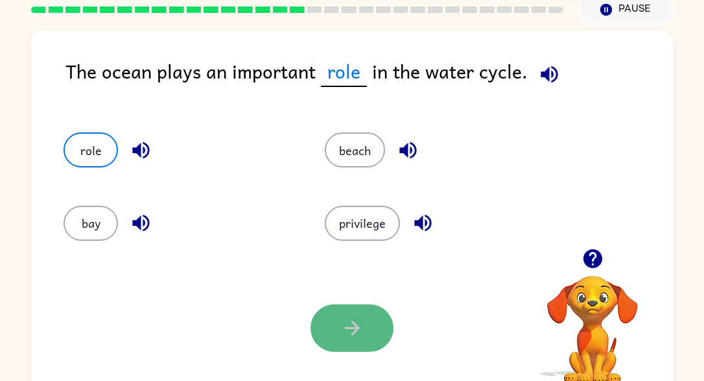
click at [341, 339] on button "button" at bounding box center [352, 327] width 83 height 47
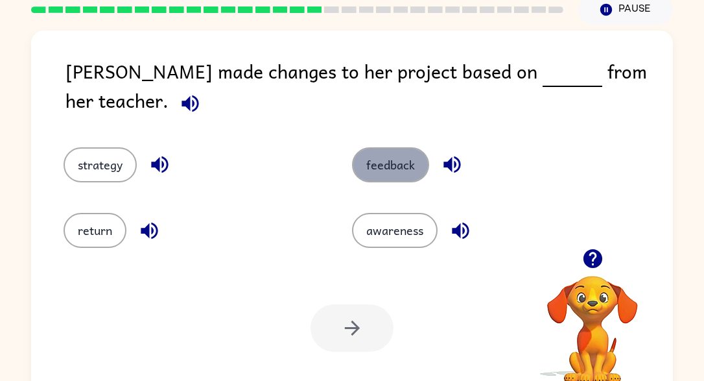
click at [395, 162] on button "feedback" at bounding box center [390, 164] width 77 height 35
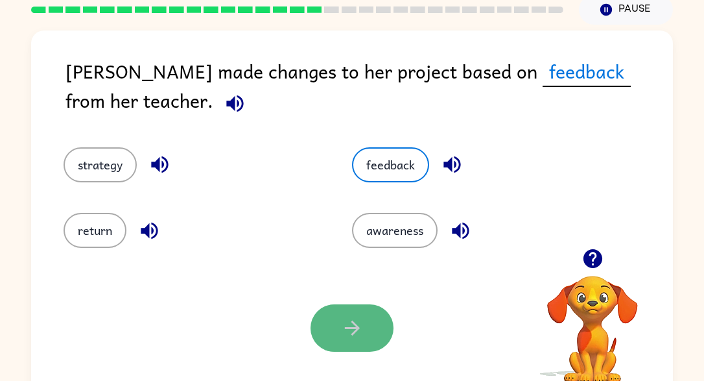
click at [339, 328] on button "button" at bounding box center [352, 327] width 83 height 47
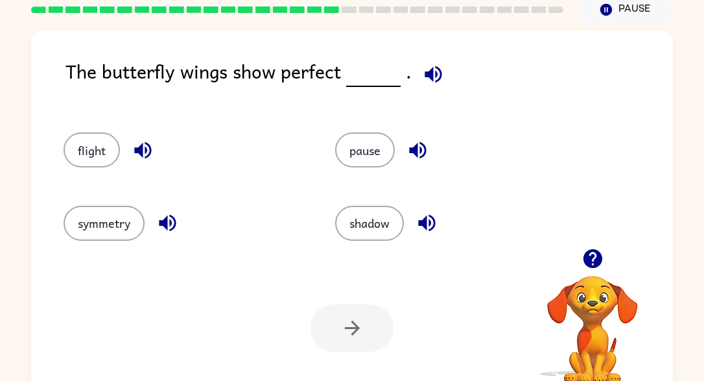
click at [112, 241] on div "symmetry" at bounding box center [175, 217] width 272 height 73
click at [117, 230] on button "symmetry" at bounding box center [104, 223] width 81 height 35
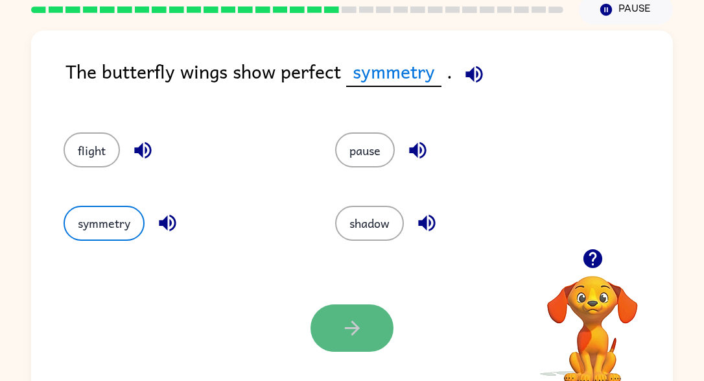
click at [359, 310] on button "button" at bounding box center [352, 327] width 83 height 47
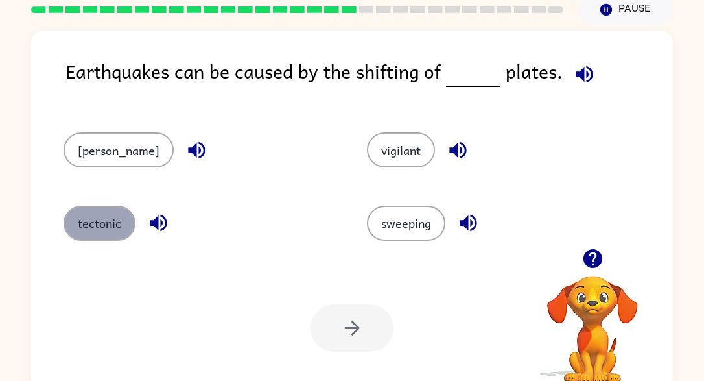
click at [116, 235] on button "tectonic" at bounding box center [100, 223] width 72 height 35
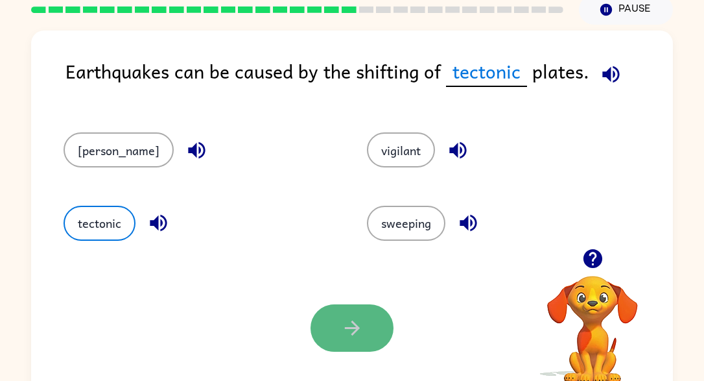
click at [373, 337] on button "button" at bounding box center [352, 327] width 83 height 47
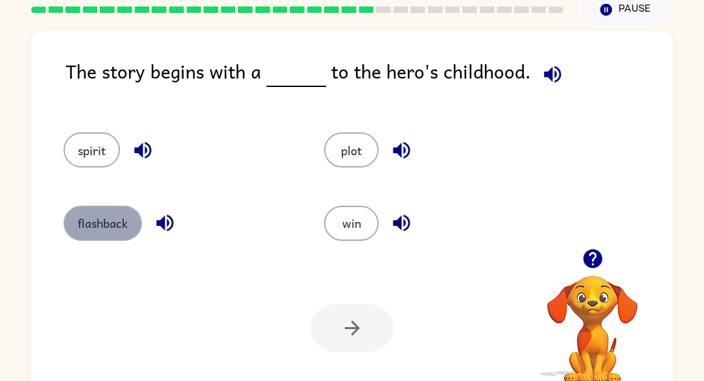
click at [102, 224] on button "flashback" at bounding box center [103, 223] width 78 height 35
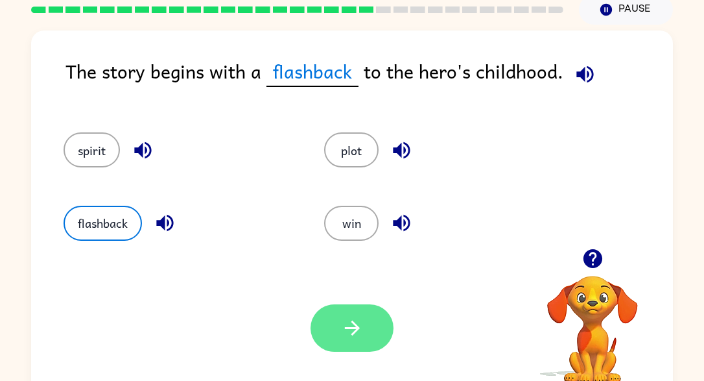
click at [350, 332] on icon "button" at bounding box center [352, 328] width 23 height 23
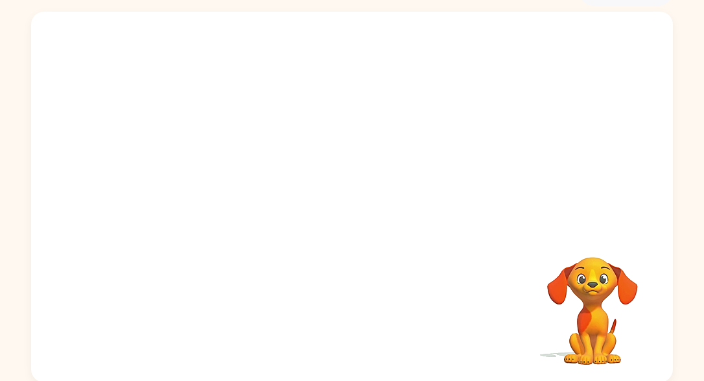
scroll to position [73, 0]
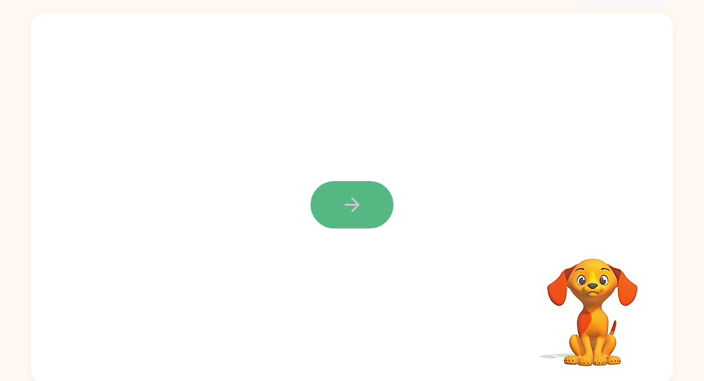
click at [358, 201] on icon "button" at bounding box center [352, 204] width 23 height 23
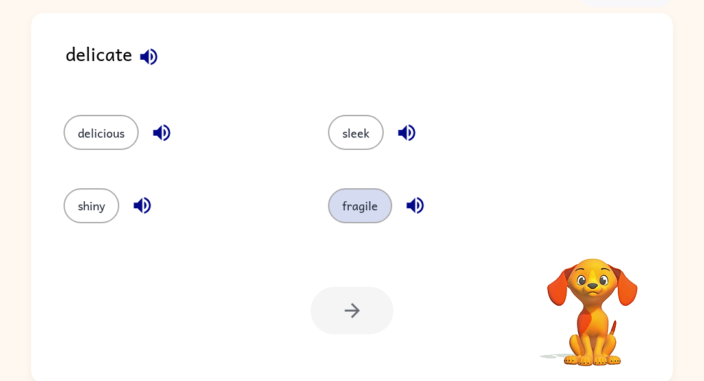
click at [361, 204] on button "fragile" at bounding box center [360, 205] width 64 height 35
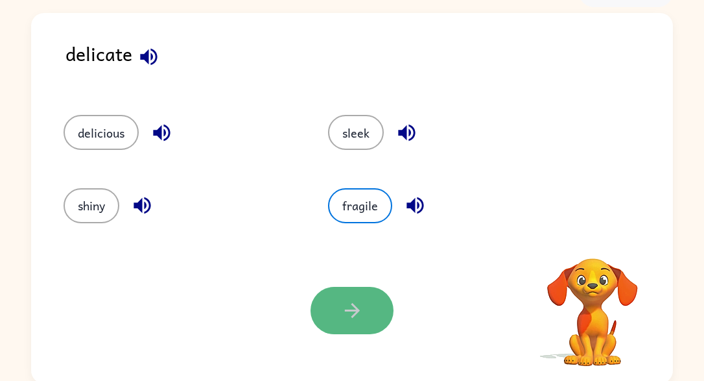
click at [367, 319] on button "button" at bounding box center [352, 310] width 83 height 47
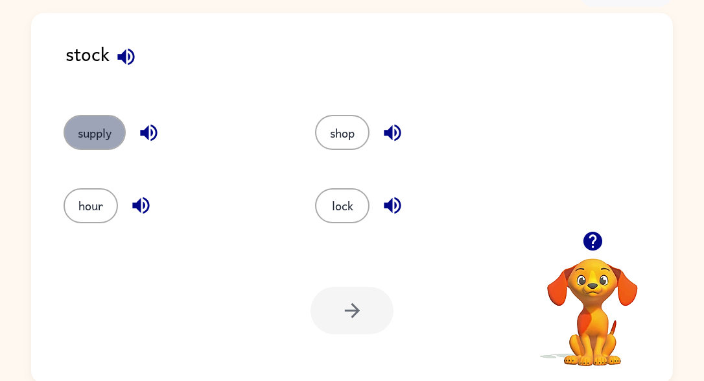
click at [101, 134] on button "supply" at bounding box center [95, 132] width 62 height 35
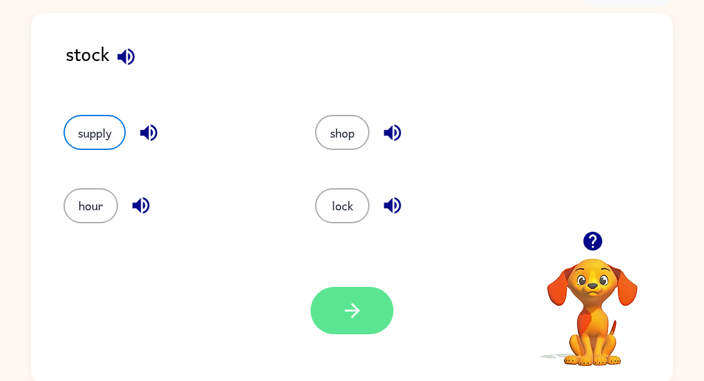
click at [355, 309] on icon "button" at bounding box center [351, 310] width 15 height 15
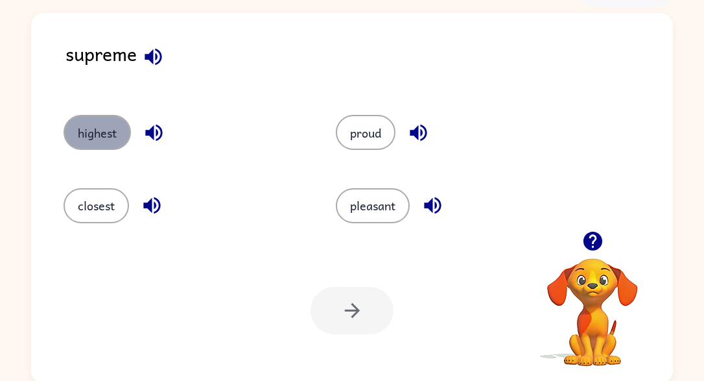
click at [80, 145] on button "highest" at bounding box center [97, 132] width 67 height 35
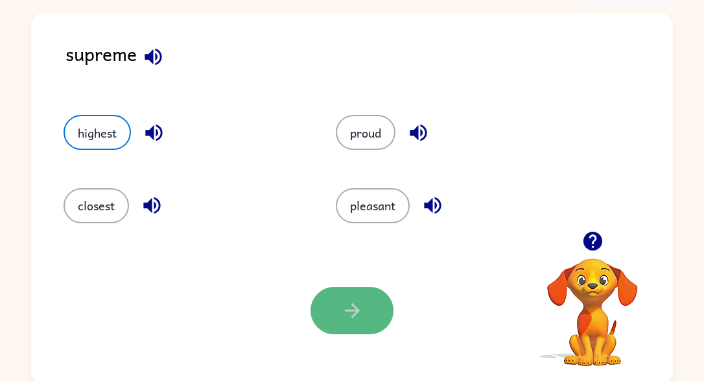
click at [361, 314] on icon "button" at bounding box center [352, 310] width 23 height 23
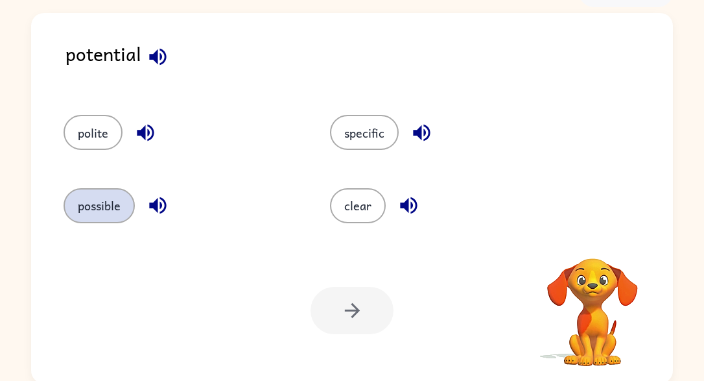
click at [100, 213] on button "possible" at bounding box center [99, 205] width 71 height 35
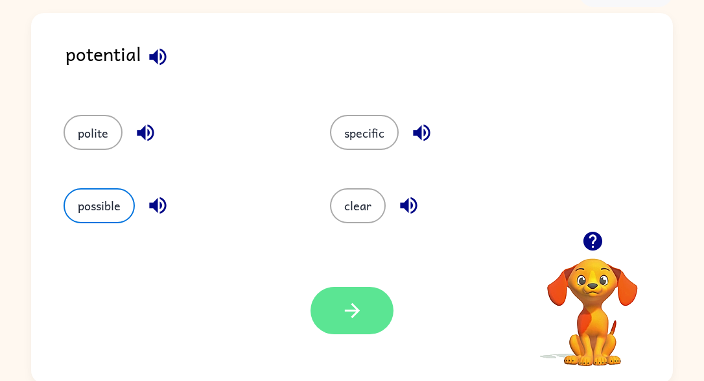
click at [363, 322] on button "button" at bounding box center [352, 310] width 83 height 47
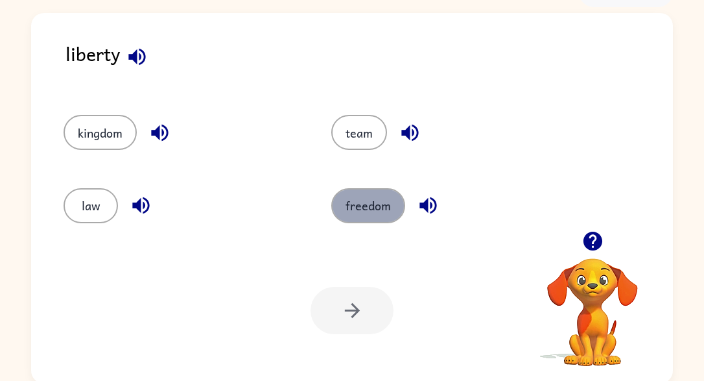
click at [372, 210] on button "freedom" at bounding box center [368, 205] width 74 height 35
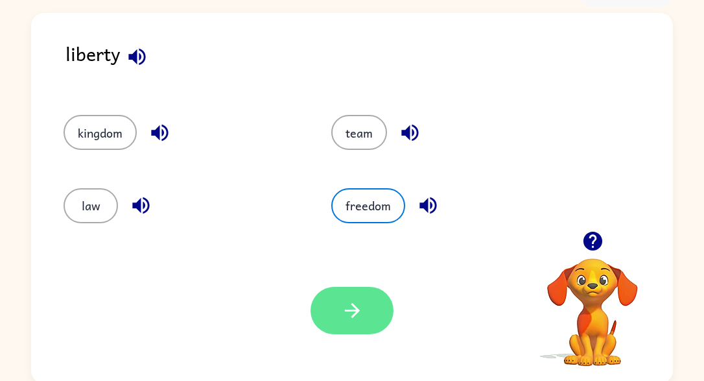
click at [351, 298] on button "button" at bounding box center [352, 310] width 83 height 47
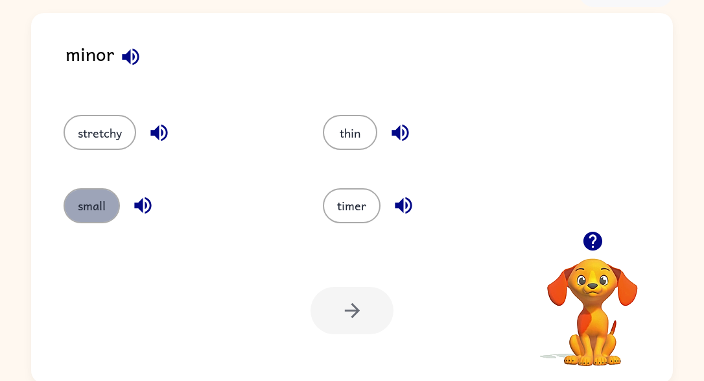
click at [109, 192] on button "small" at bounding box center [92, 205] width 56 height 35
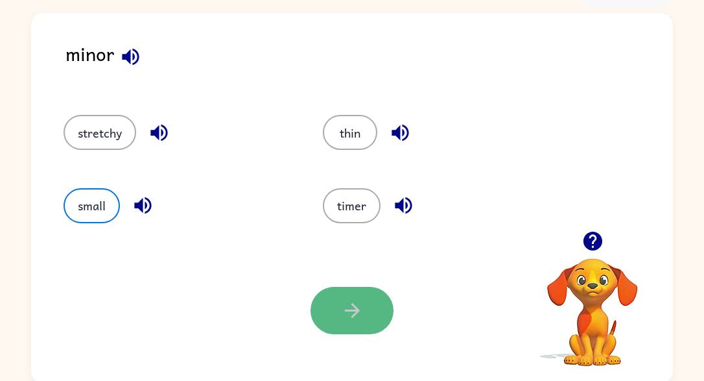
click at [362, 304] on icon "button" at bounding box center [352, 310] width 23 height 23
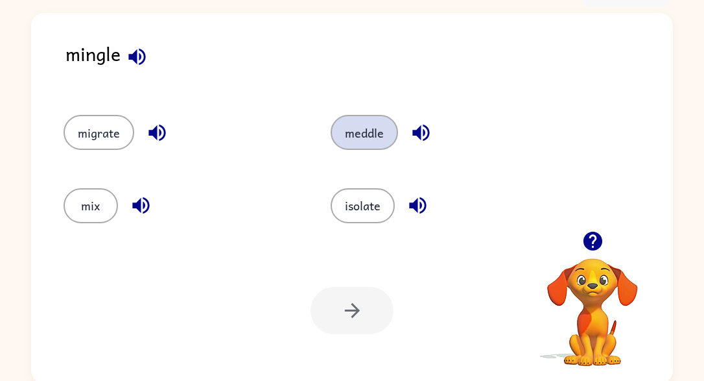
click at [352, 126] on button "meddle" at bounding box center [364, 132] width 67 height 35
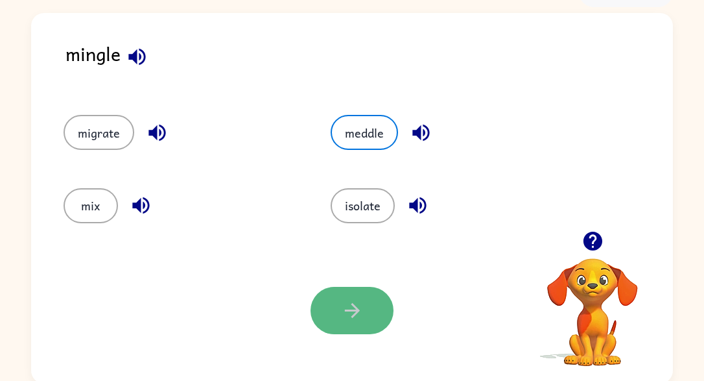
click at [349, 317] on icon "button" at bounding box center [352, 310] width 23 height 23
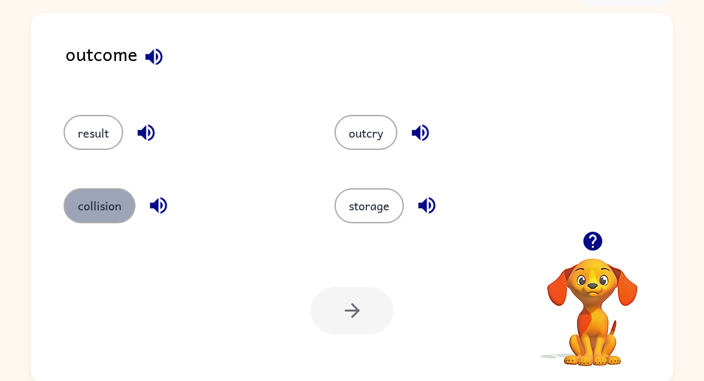
click at [111, 194] on button "collision" at bounding box center [100, 205] width 72 height 35
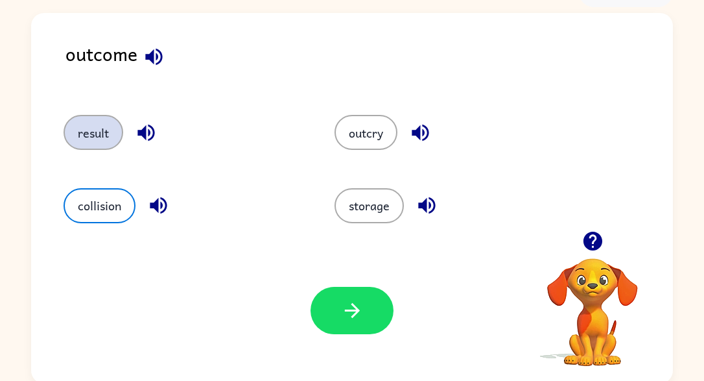
click at [113, 143] on button "result" at bounding box center [94, 132] width 60 height 35
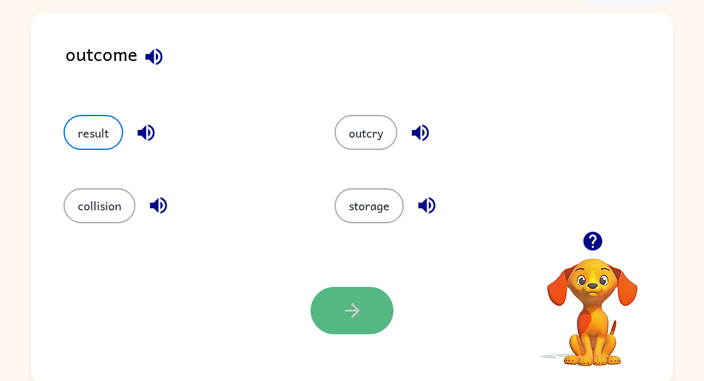
click at [325, 310] on button "button" at bounding box center [352, 310] width 83 height 47
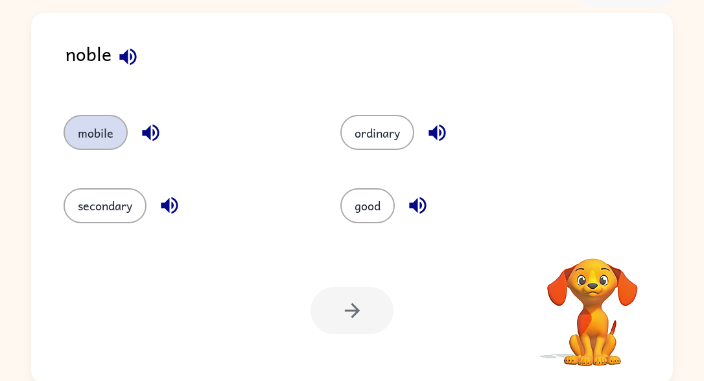
click at [106, 138] on button "mobile" at bounding box center [96, 132] width 64 height 35
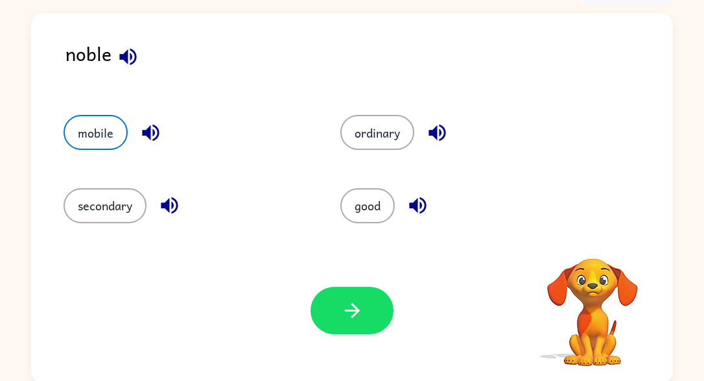
click at [115, 184] on div "secondary" at bounding box center [177, 199] width 277 height 73
click at [114, 202] on button "secondary" at bounding box center [105, 205] width 83 height 35
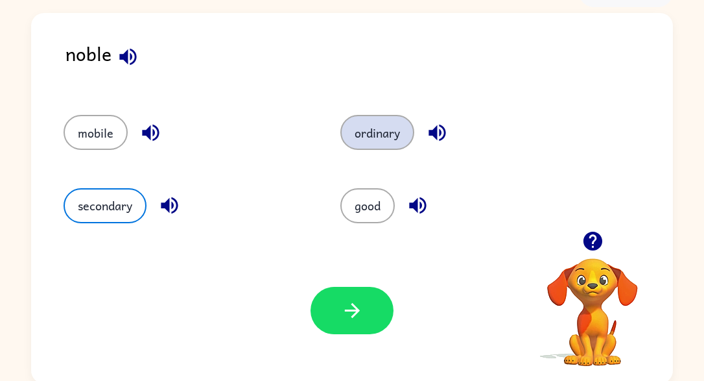
click at [372, 139] on button "ordinary" at bounding box center [378, 132] width 74 height 35
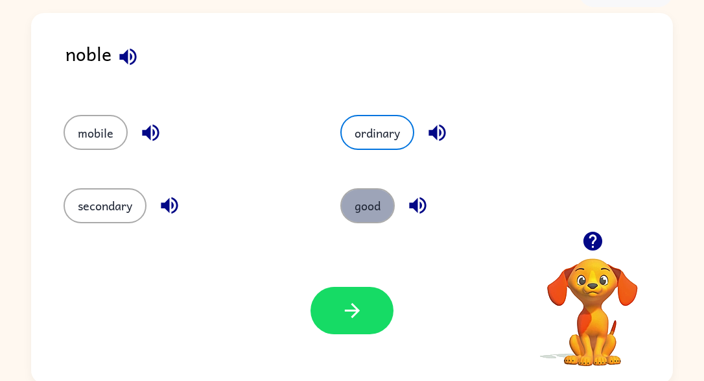
click at [372, 204] on button "good" at bounding box center [368, 205] width 54 height 35
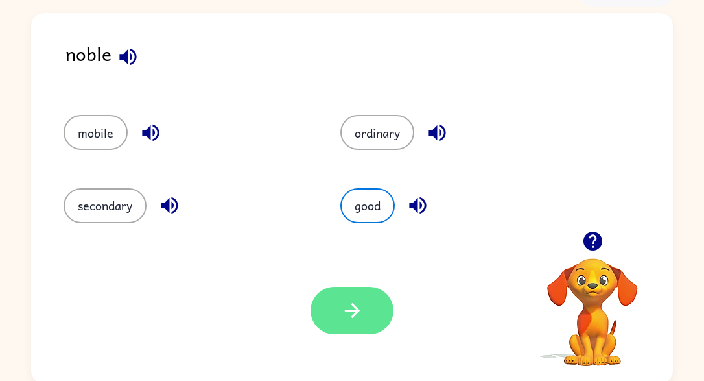
click at [350, 319] on icon "button" at bounding box center [352, 310] width 23 height 23
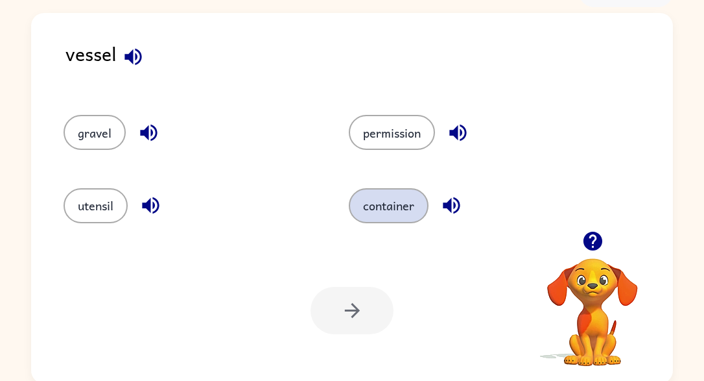
click at [378, 197] on button "container" at bounding box center [389, 205] width 80 height 35
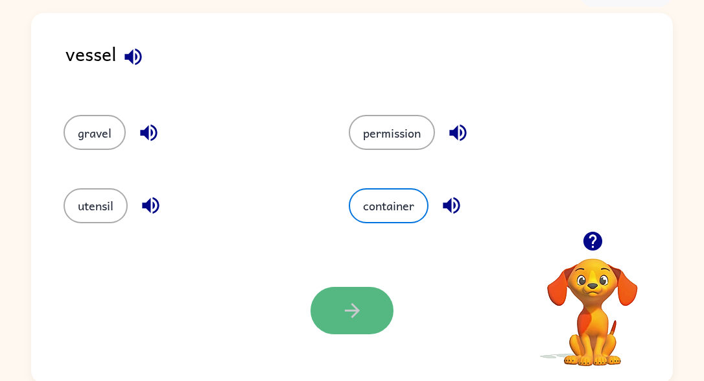
click at [354, 319] on icon "button" at bounding box center [352, 310] width 23 height 23
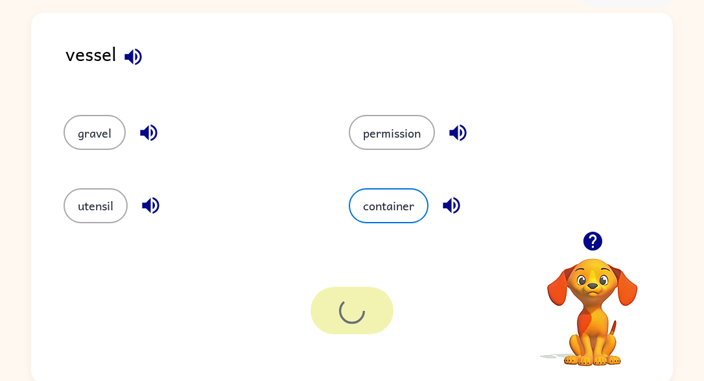
scroll to position [52, 0]
